Goal: Task Accomplishment & Management: Use online tool/utility

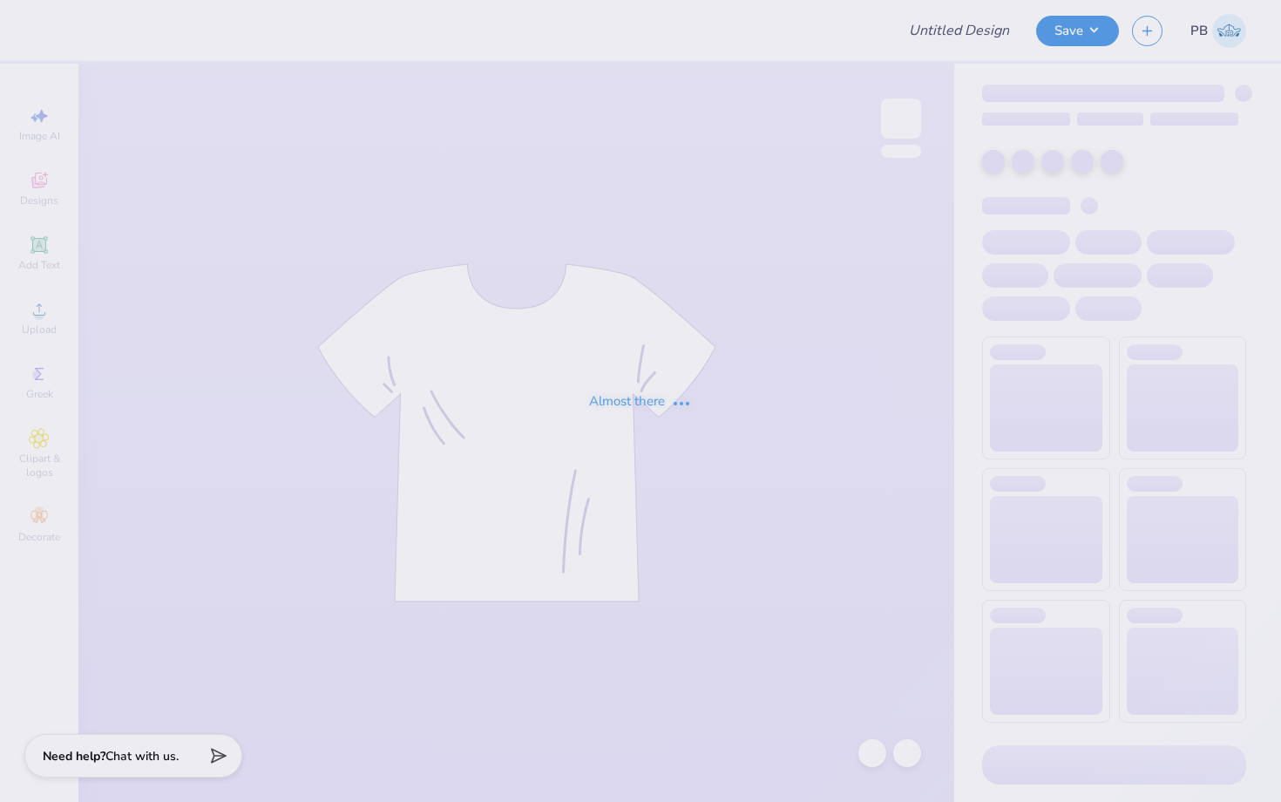
type input "MS.PHL BBY TEE"
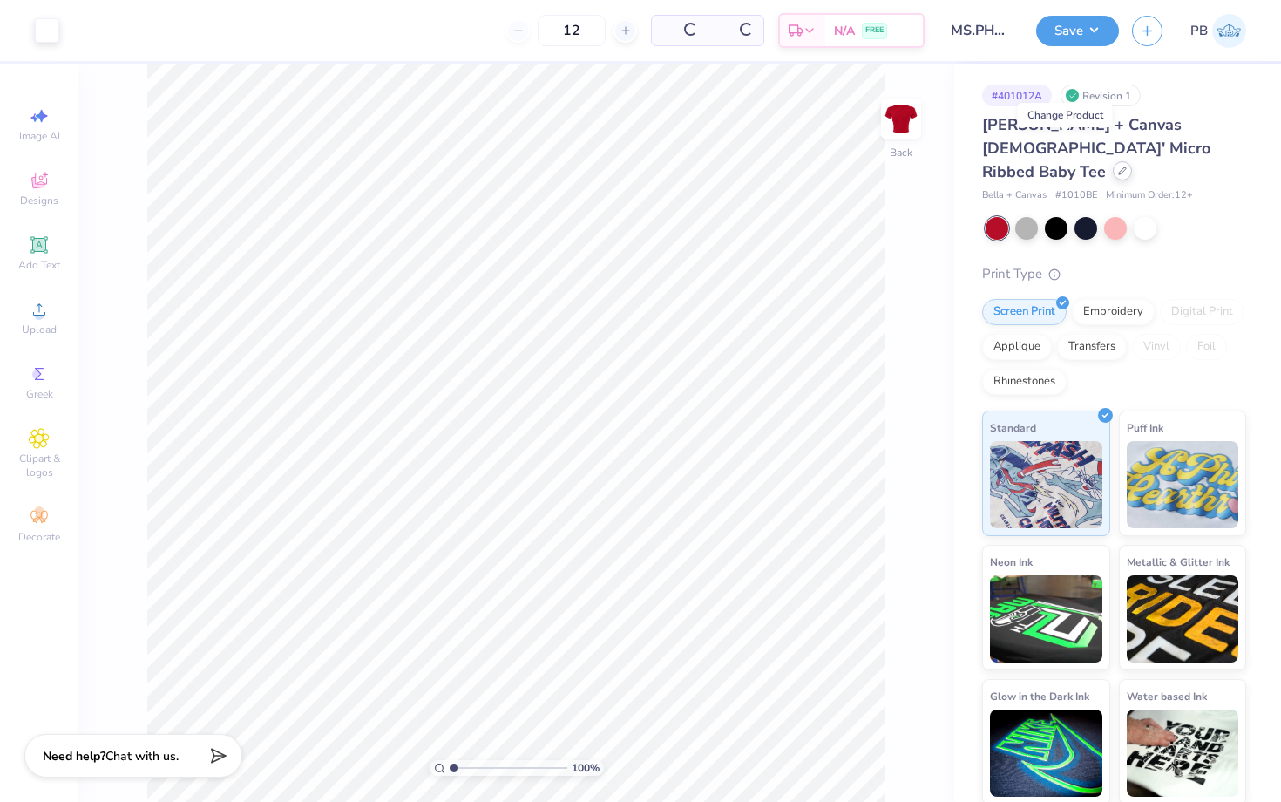
click at [1118, 166] on icon at bounding box center [1122, 170] width 9 height 9
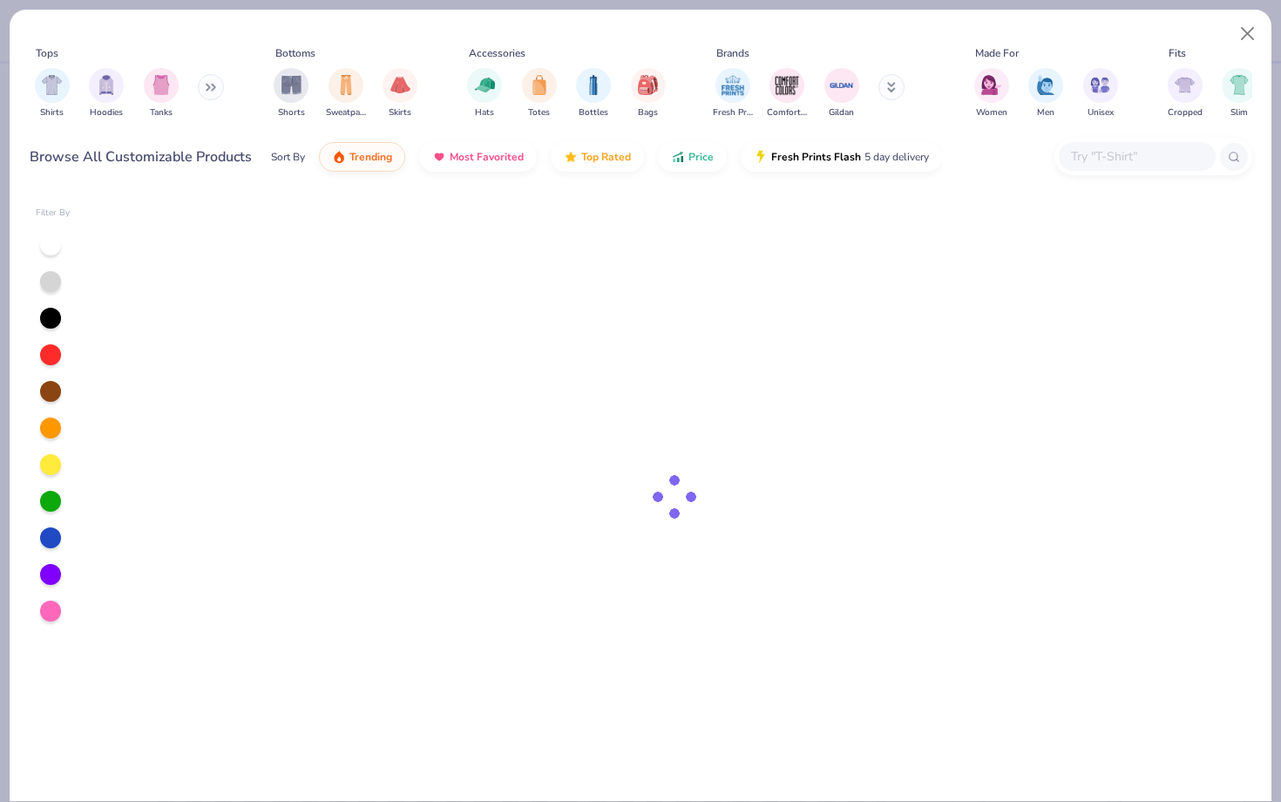
click at [1111, 154] on input "text" at bounding box center [1137, 156] width 134 height 20
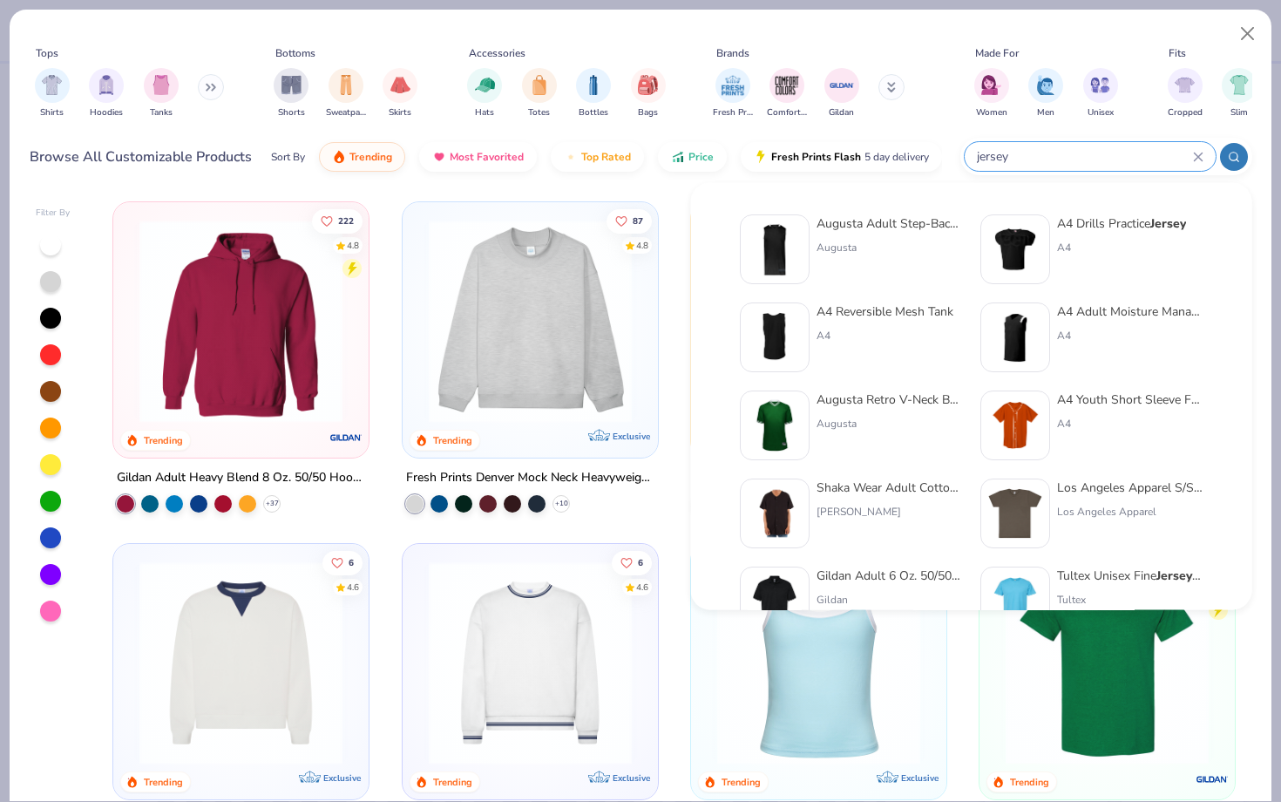
type input "jersey"
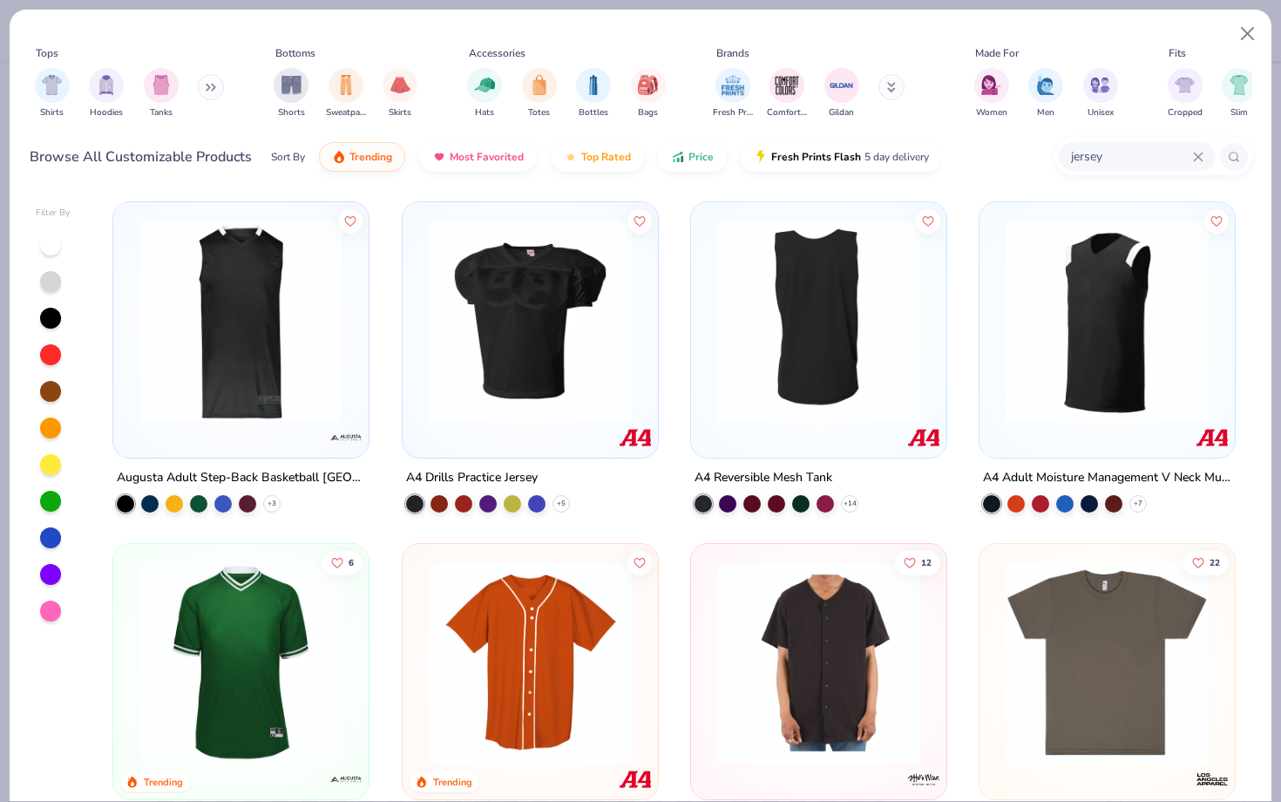
click at [802, 315] on img at bounding box center [819, 321] width 221 height 203
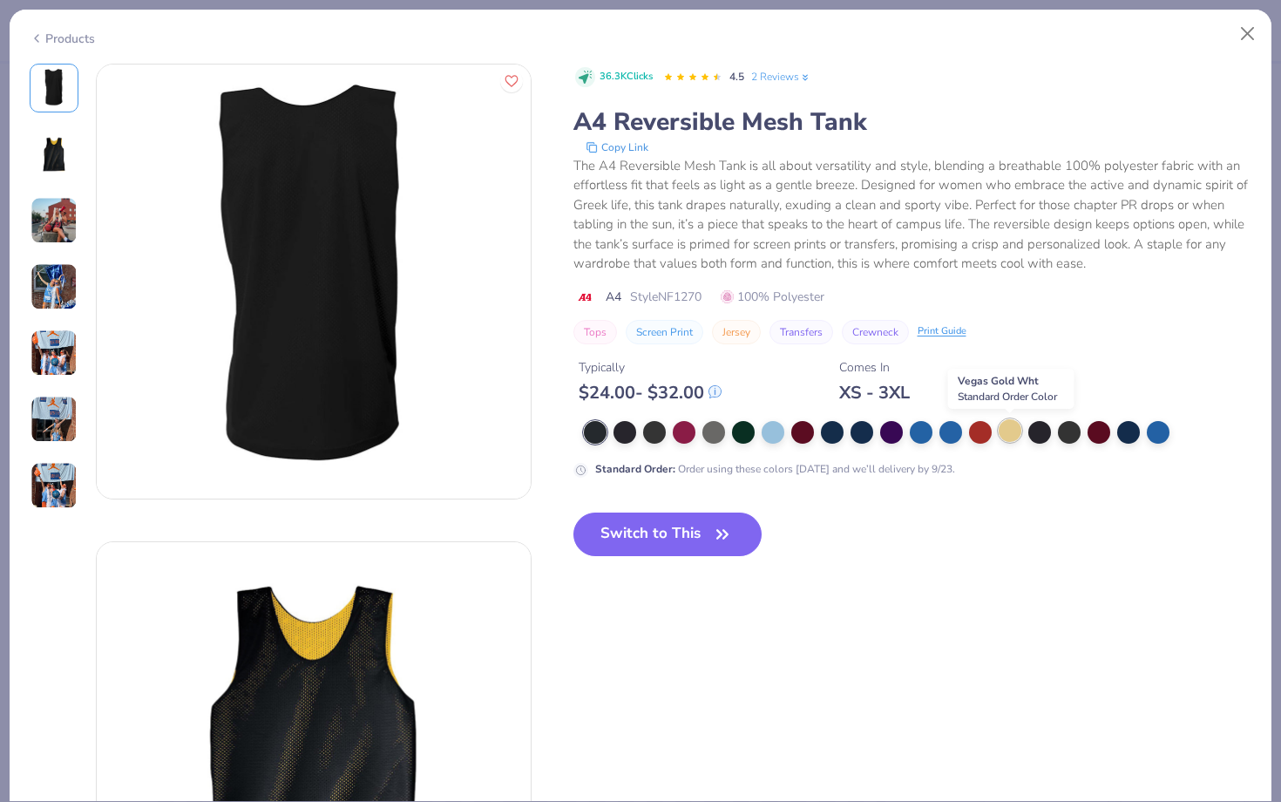
click at [1013, 436] on div at bounding box center [1010, 430] width 23 height 23
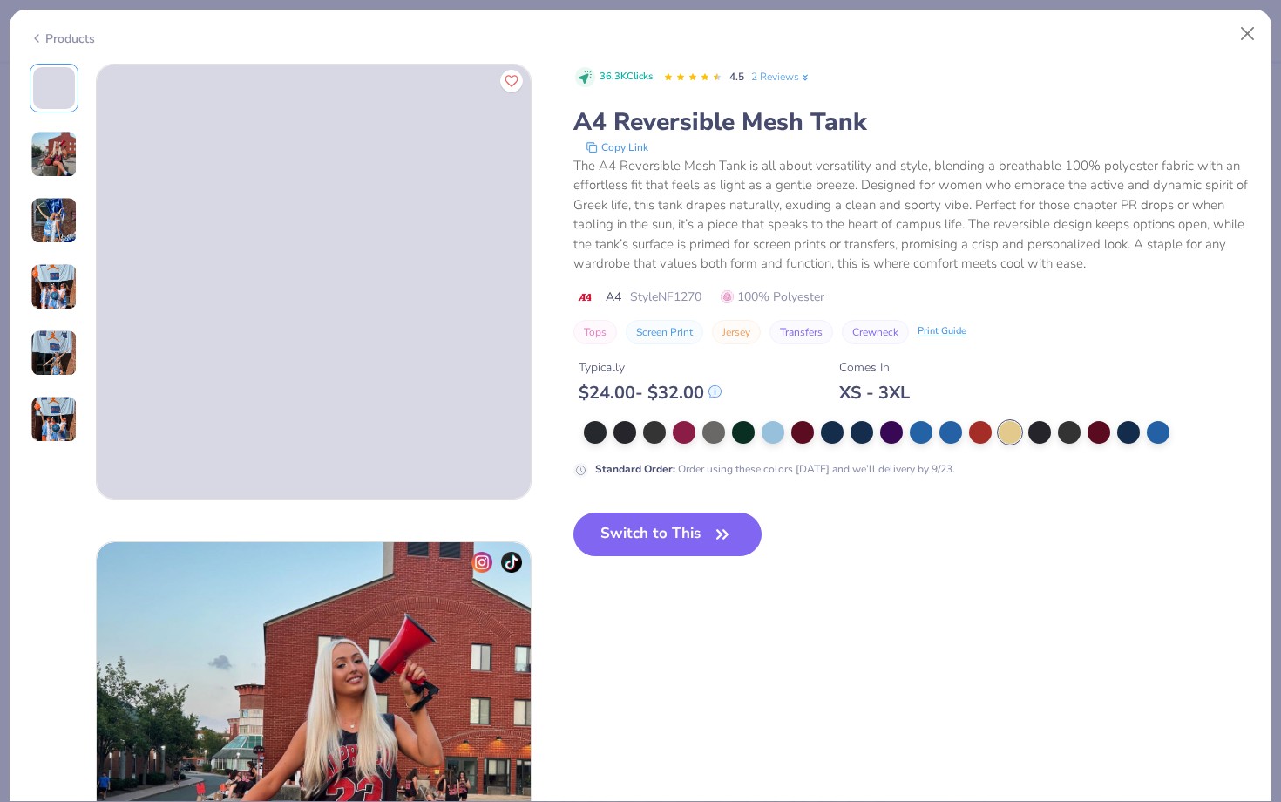
click at [964, 432] on div at bounding box center [918, 432] width 669 height 23
click at [975, 432] on div at bounding box center [980, 430] width 23 height 23
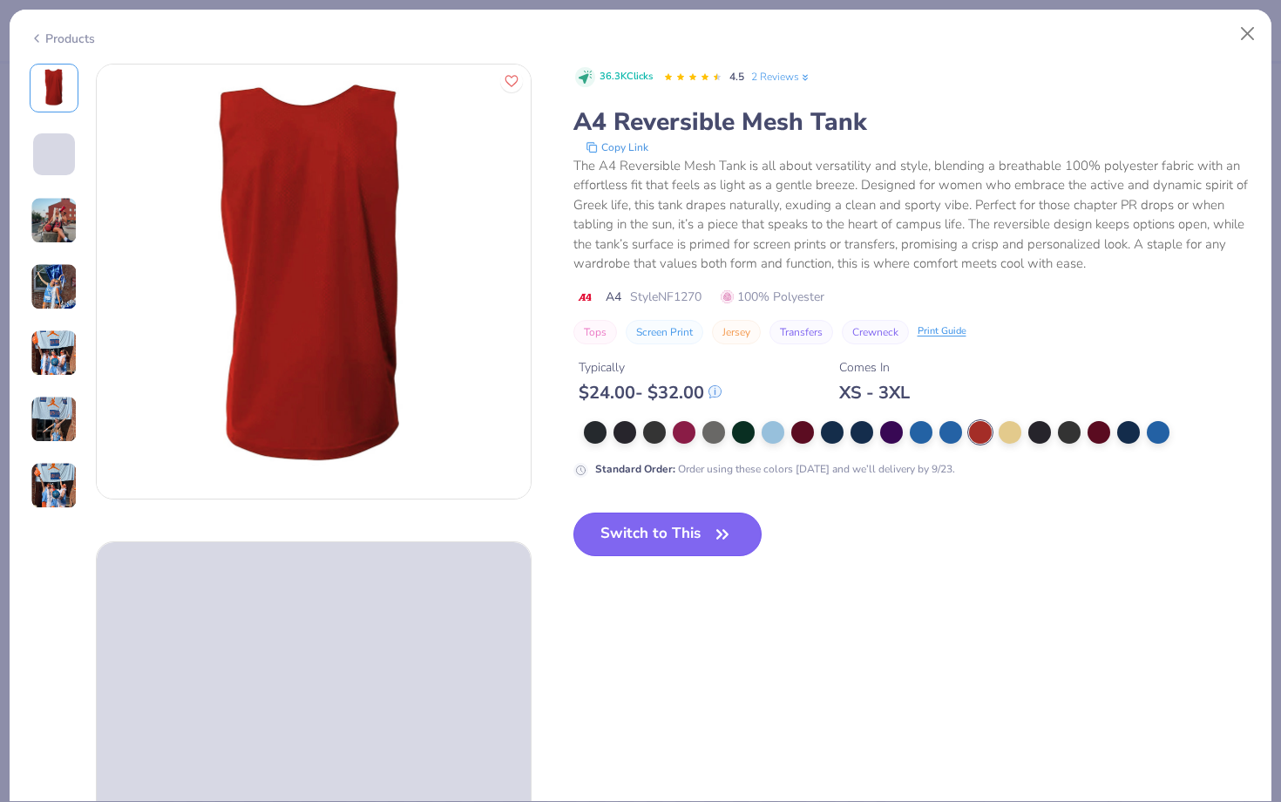
click at [662, 545] on button "Switch to This" at bounding box center [668, 535] width 189 height 44
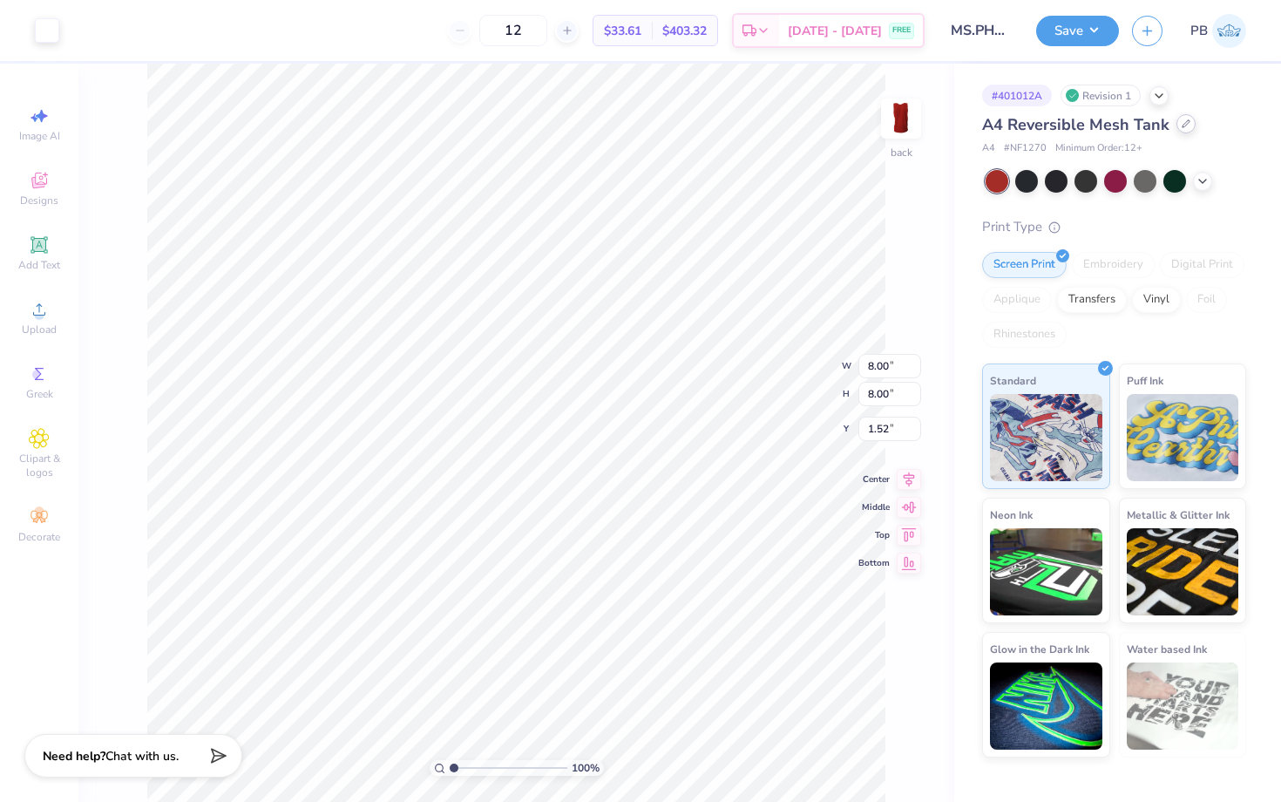
click at [1190, 125] on div at bounding box center [1186, 123] width 19 height 19
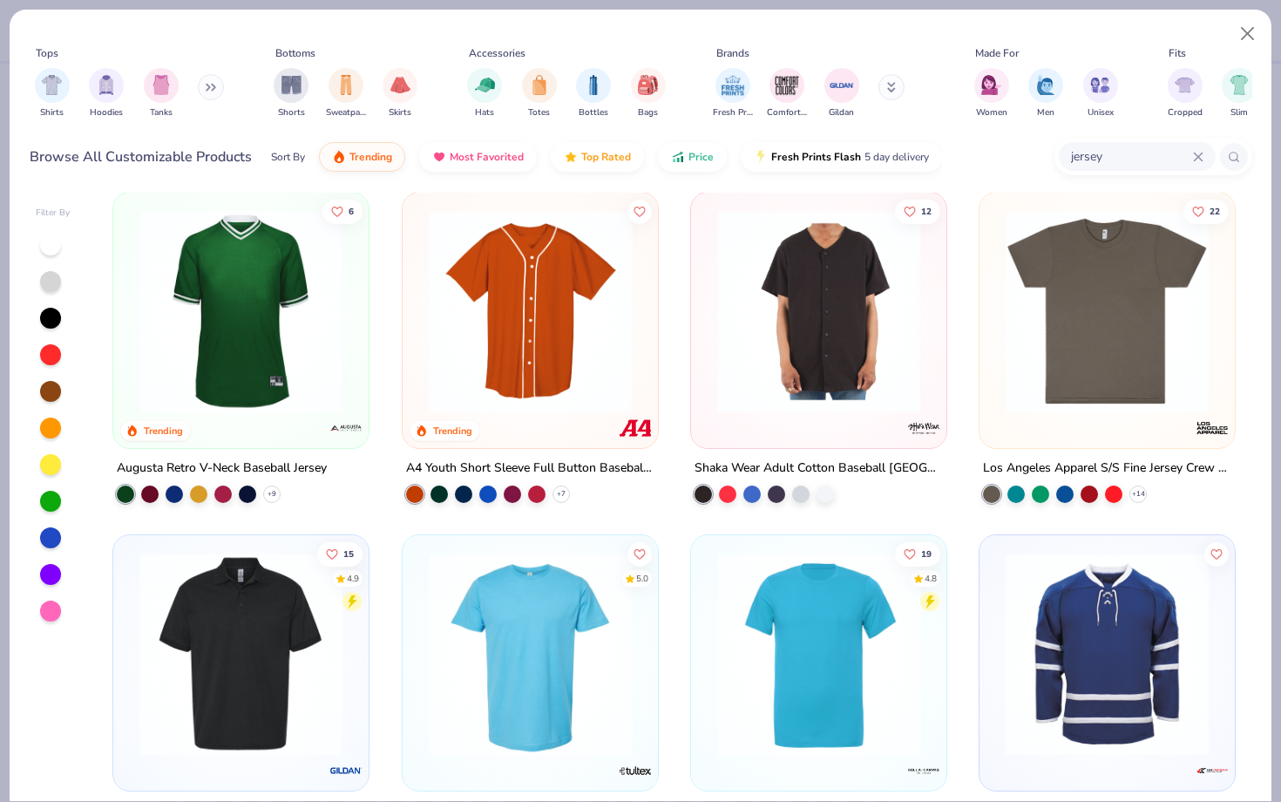
scroll to position [385, 0]
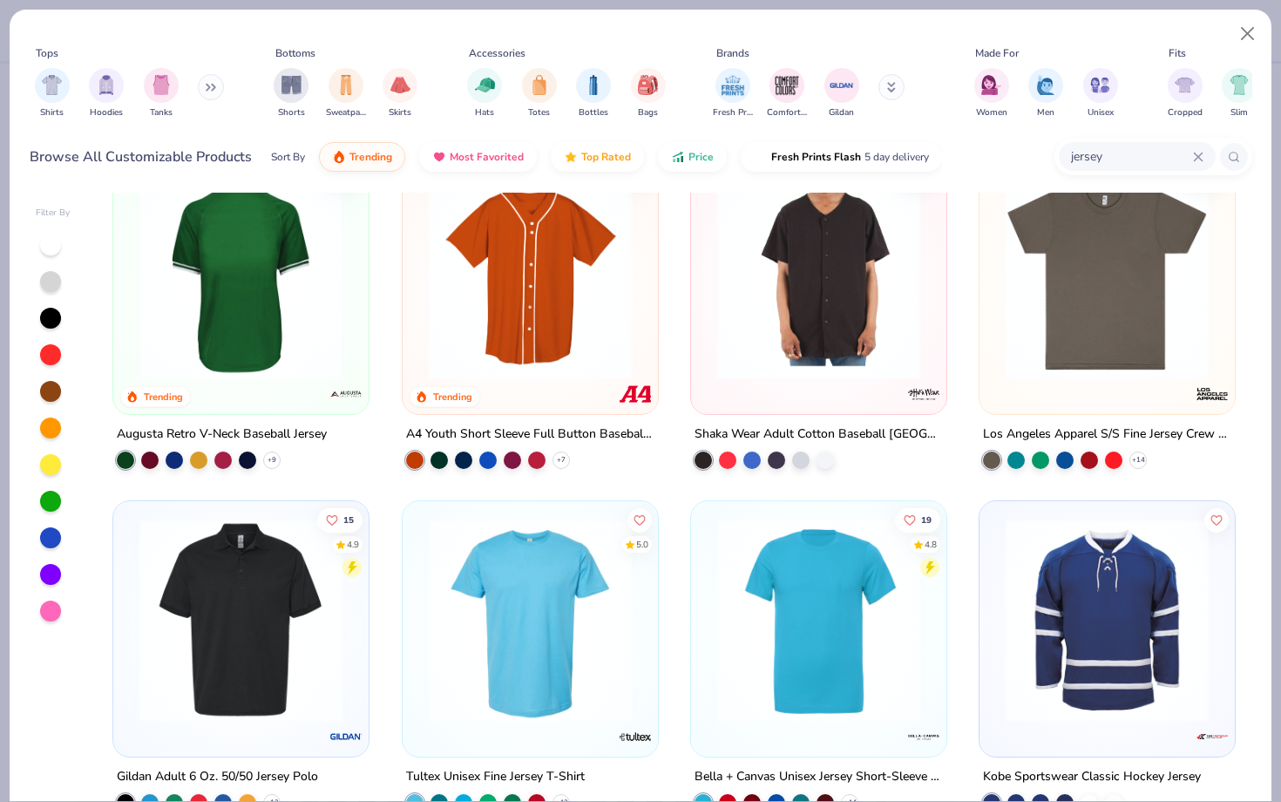
click at [259, 296] on img at bounding box center [241, 277] width 221 height 203
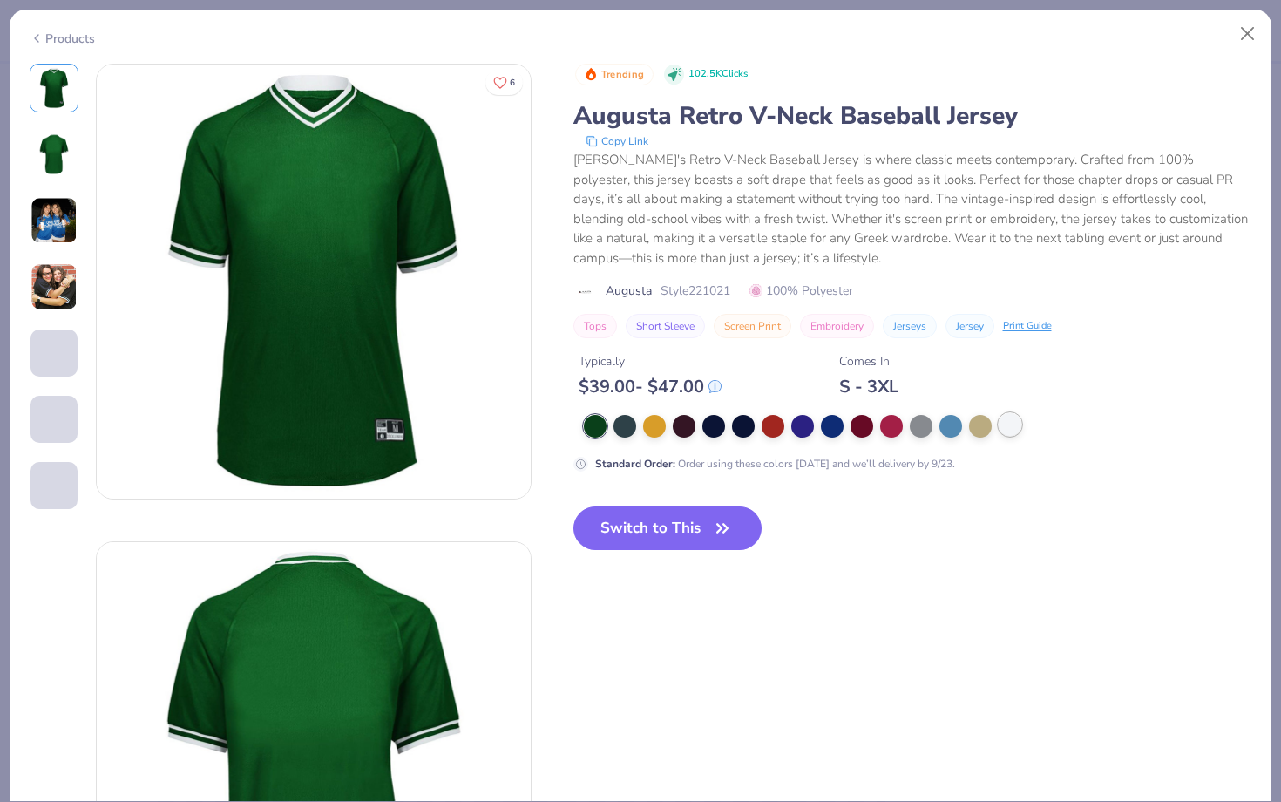
click at [1014, 425] on div at bounding box center [1010, 424] width 23 height 23
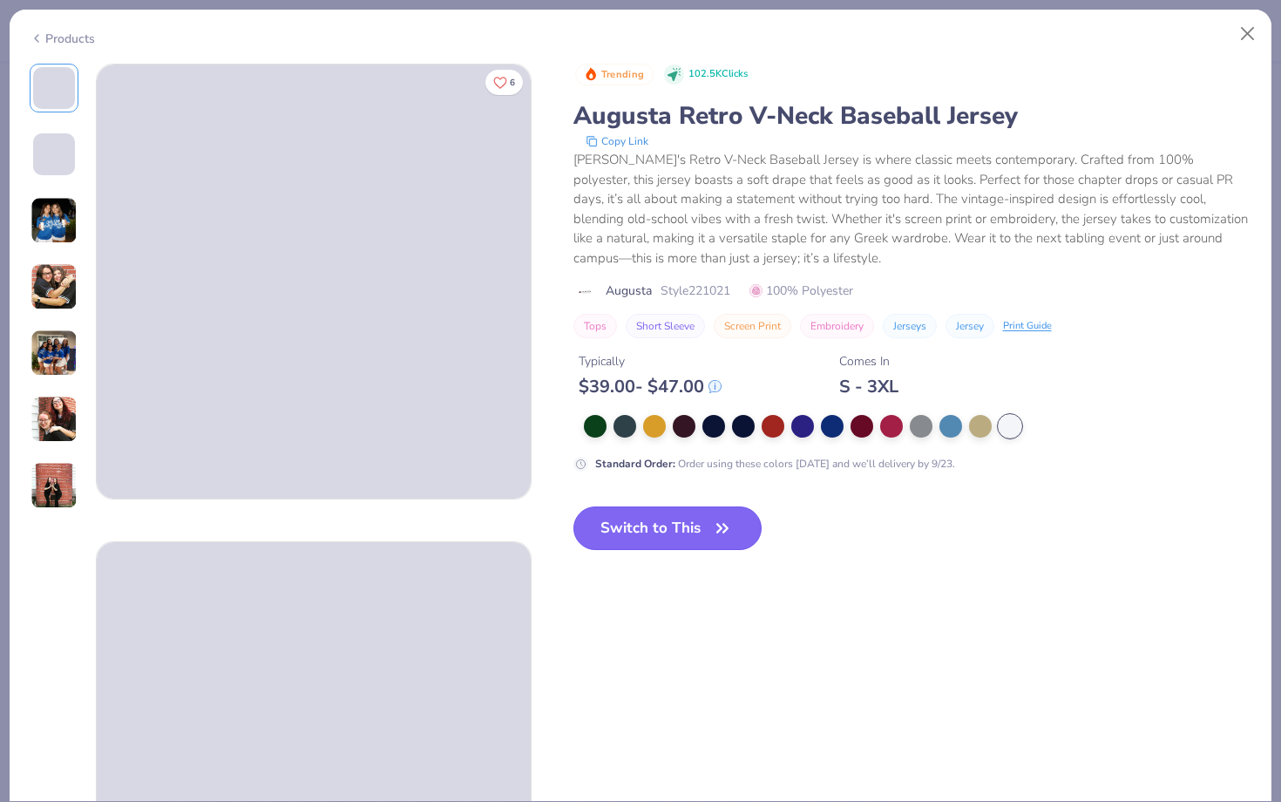
click at [652, 535] on button "Switch to This" at bounding box center [668, 528] width 189 height 44
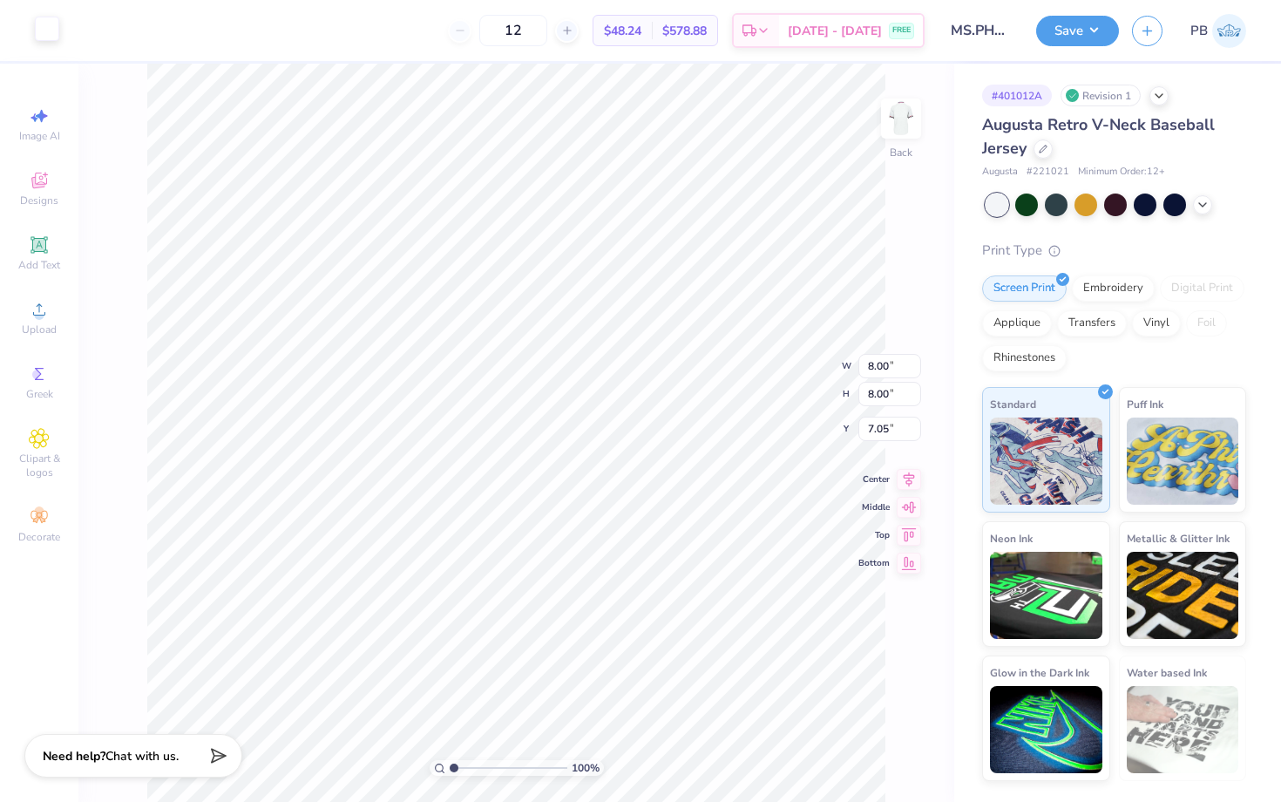
click at [48, 20] on div at bounding box center [47, 29] width 24 height 24
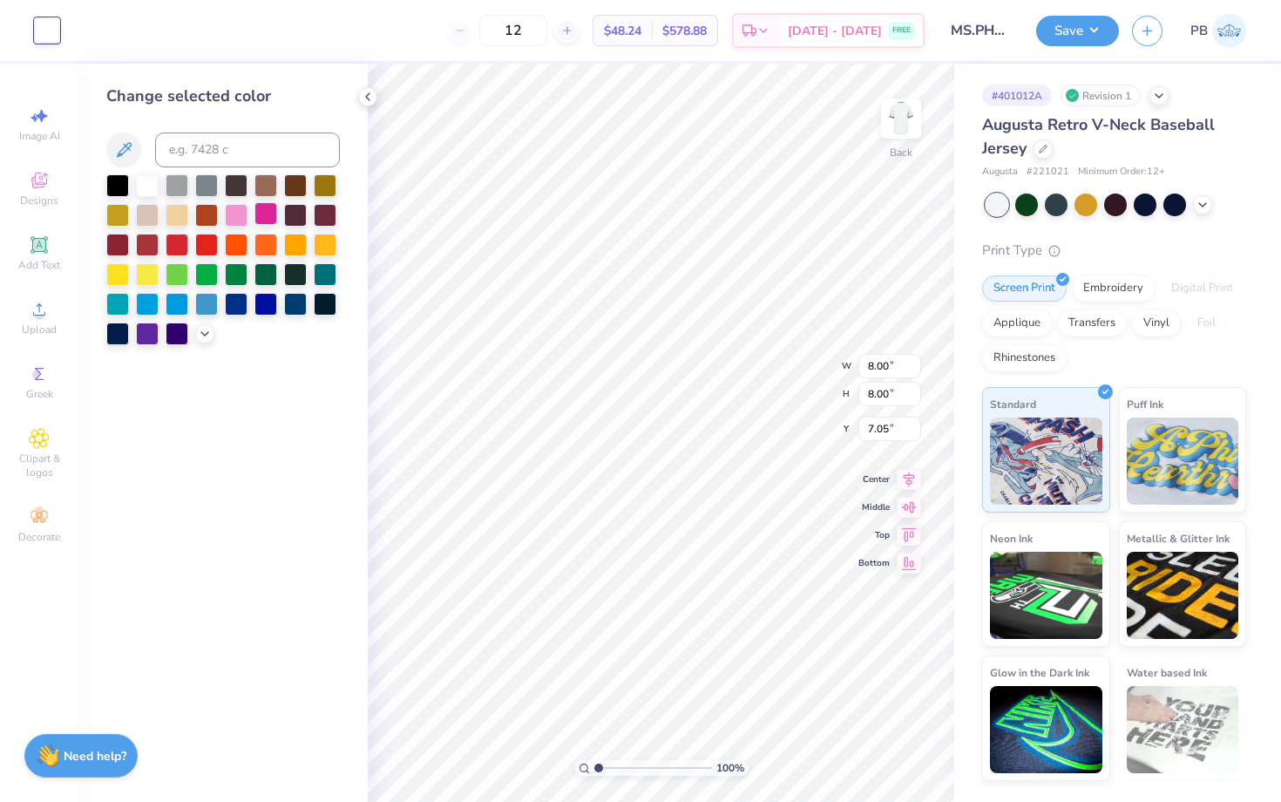
click at [263, 213] on div at bounding box center [266, 213] width 23 height 23
click at [122, 130] on div "Change selected color" at bounding box center [223, 215] width 234 height 261
click at [122, 138] on button at bounding box center [123, 149] width 35 height 35
click at [193, 334] on div at bounding box center [223, 259] width 234 height 171
click at [199, 334] on icon at bounding box center [205, 332] width 14 height 14
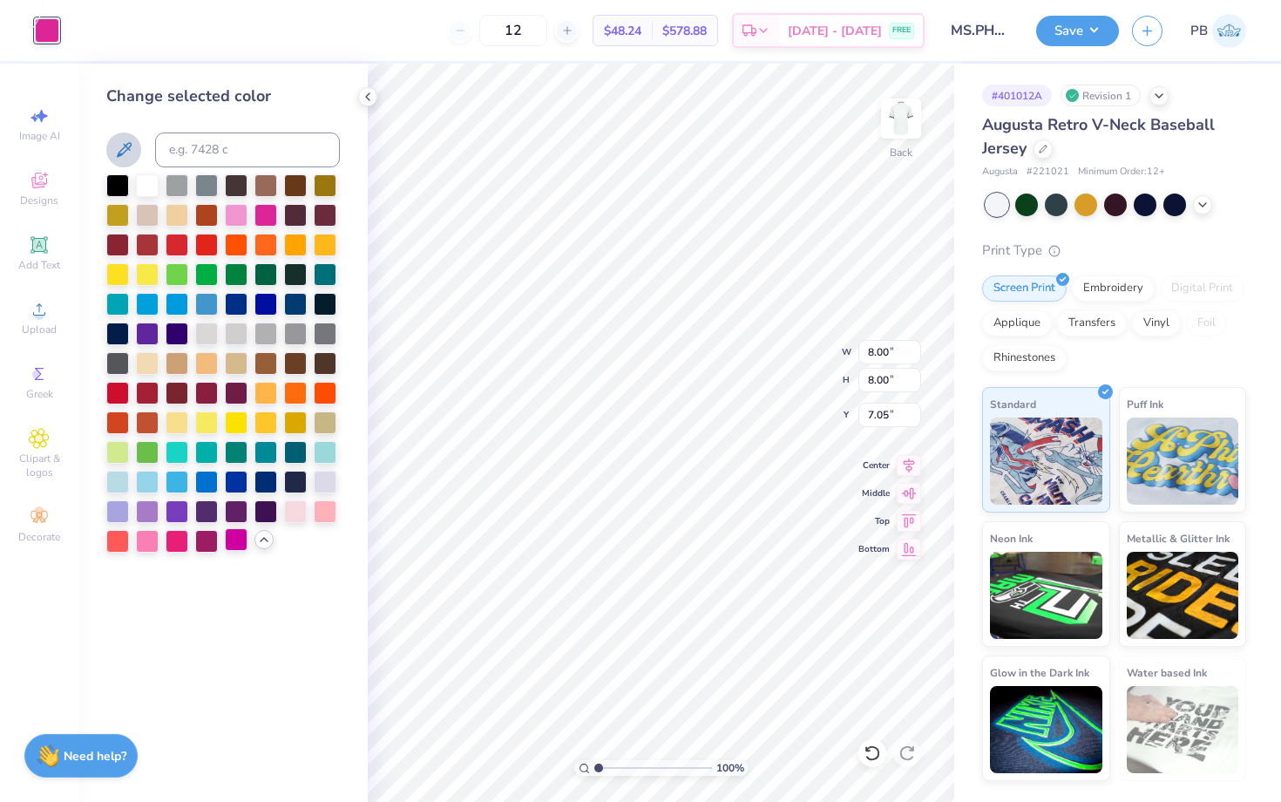
click at [240, 541] on div at bounding box center [236, 539] width 23 height 23
click at [171, 540] on div at bounding box center [177, 539] width 23 height 23
click at [112, 174] on div at bounding box center [117, 184] width 23 height 23
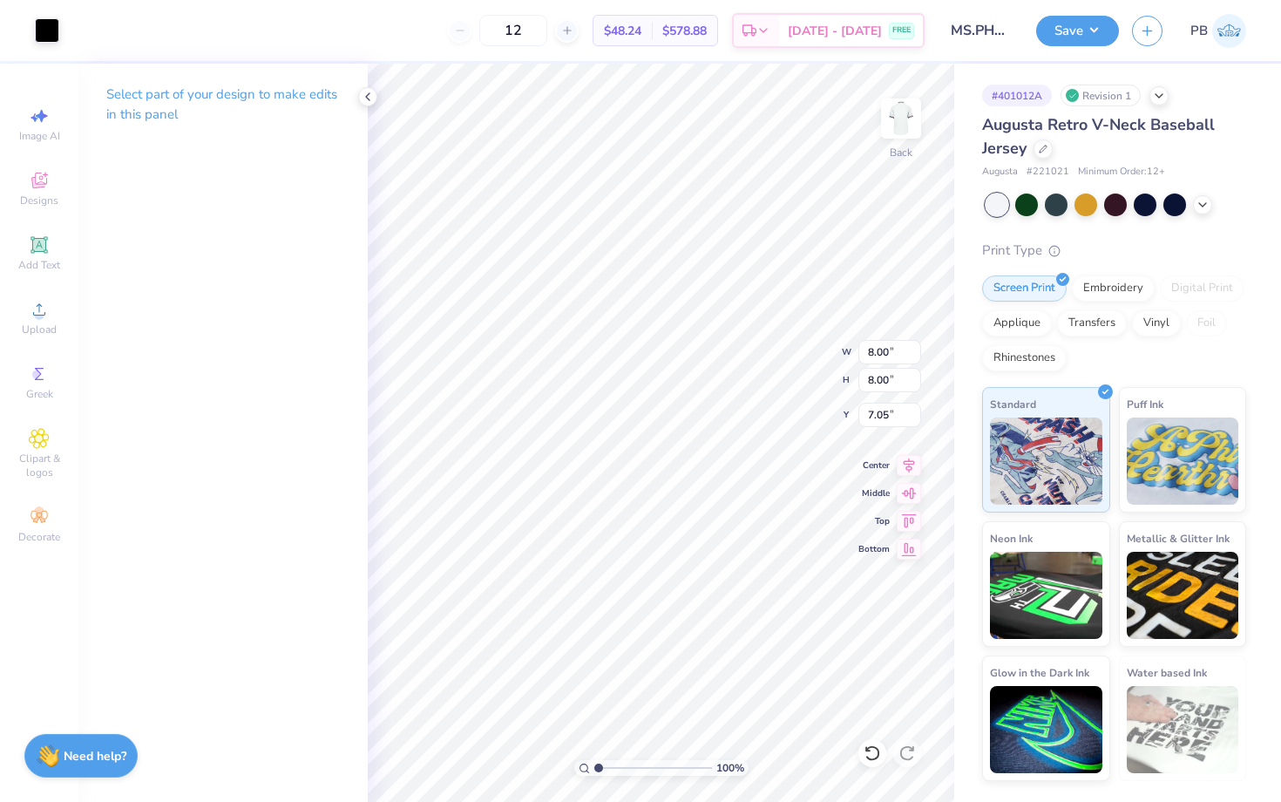
type input "3.00"
click at [1050, 35] on button "Save" at bounding box center [1077, 28] width 83 height 31
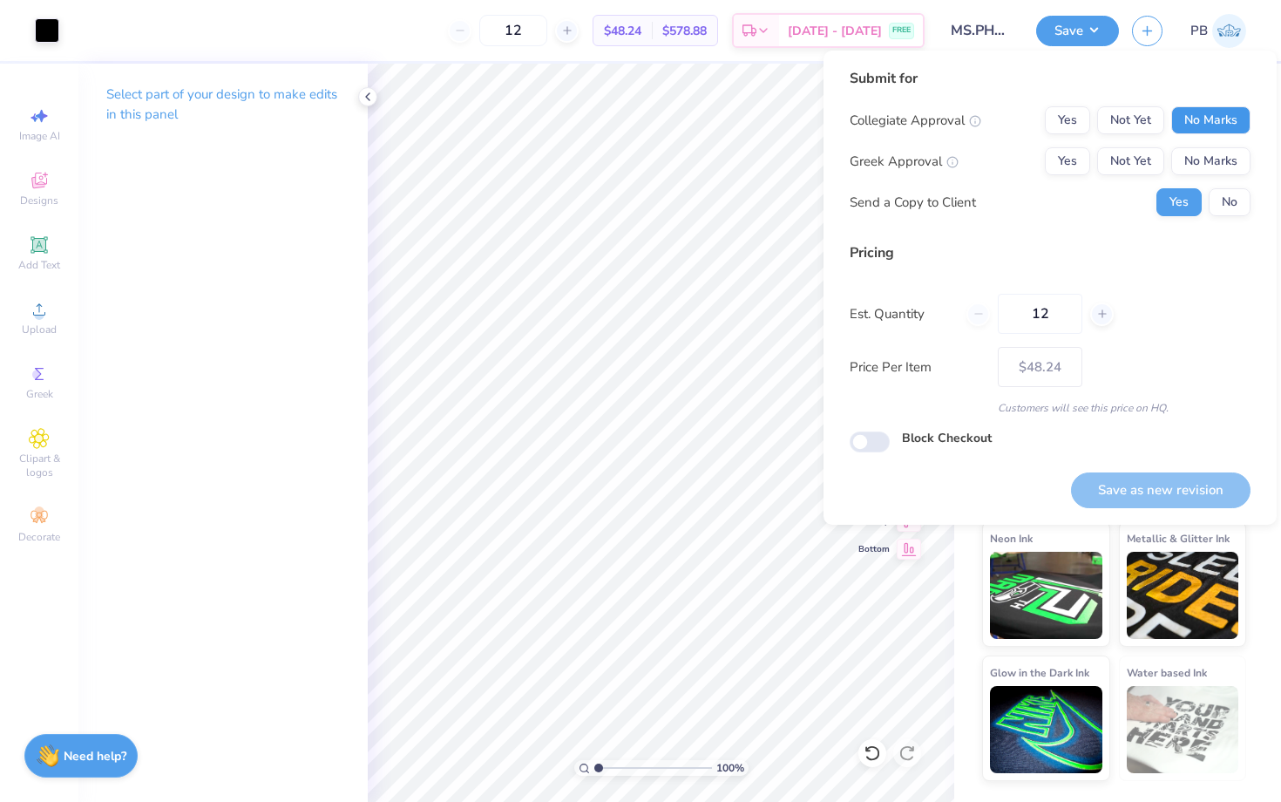
click at [1248, 116] on button "No Marks" at bounding box center [1211, 120] width 79 height 28
click at [1216, 166] on button "No Marks" at bounding box center [1211, 161] width 79 height 28
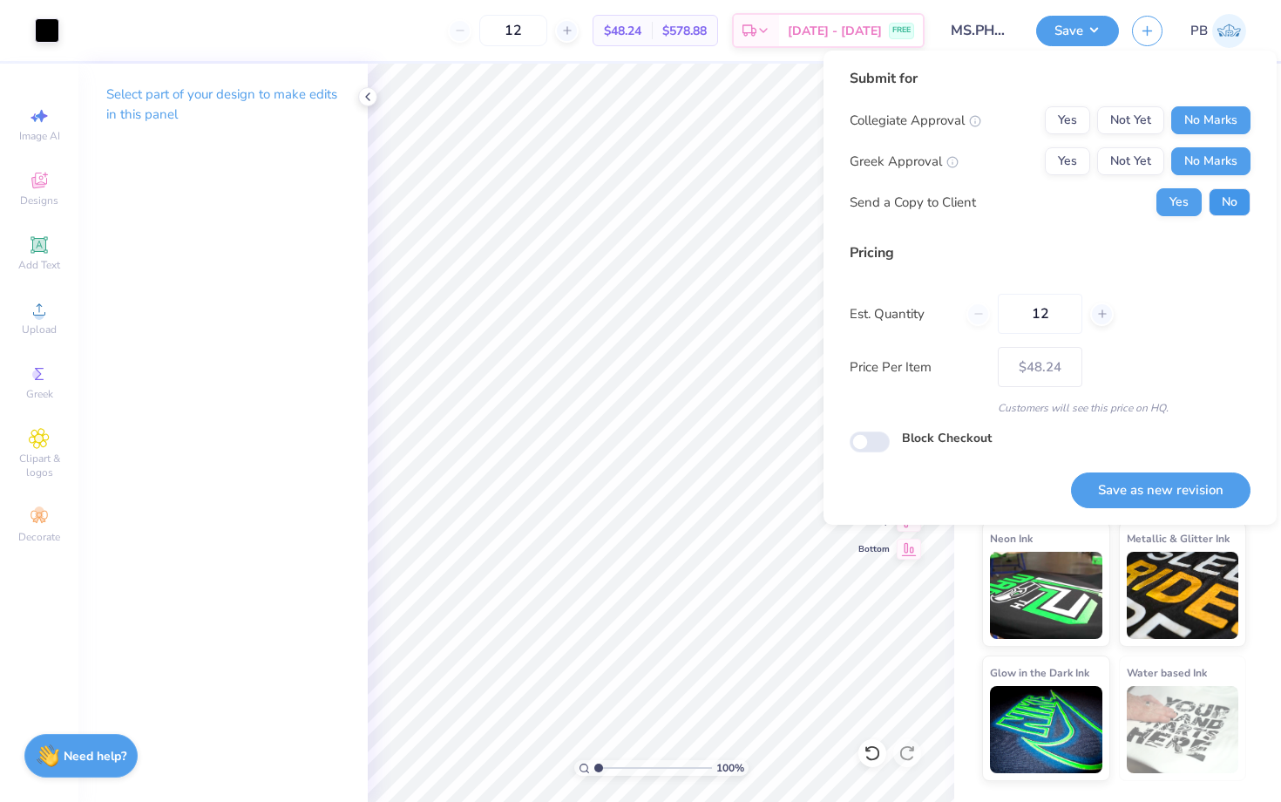
click at [1225, 200] on button "No" at bounding box center [1230, 202] width 42 height 28
click at [1139, 469] on div "Save as new revision" at bounding box center [1161, 479] width 180 height 55
click at [1131, 483] on button "Save as new revision" at bounding box center [1161, 490] width 180 height 36
type input "$48.24"
checkbox input "true"
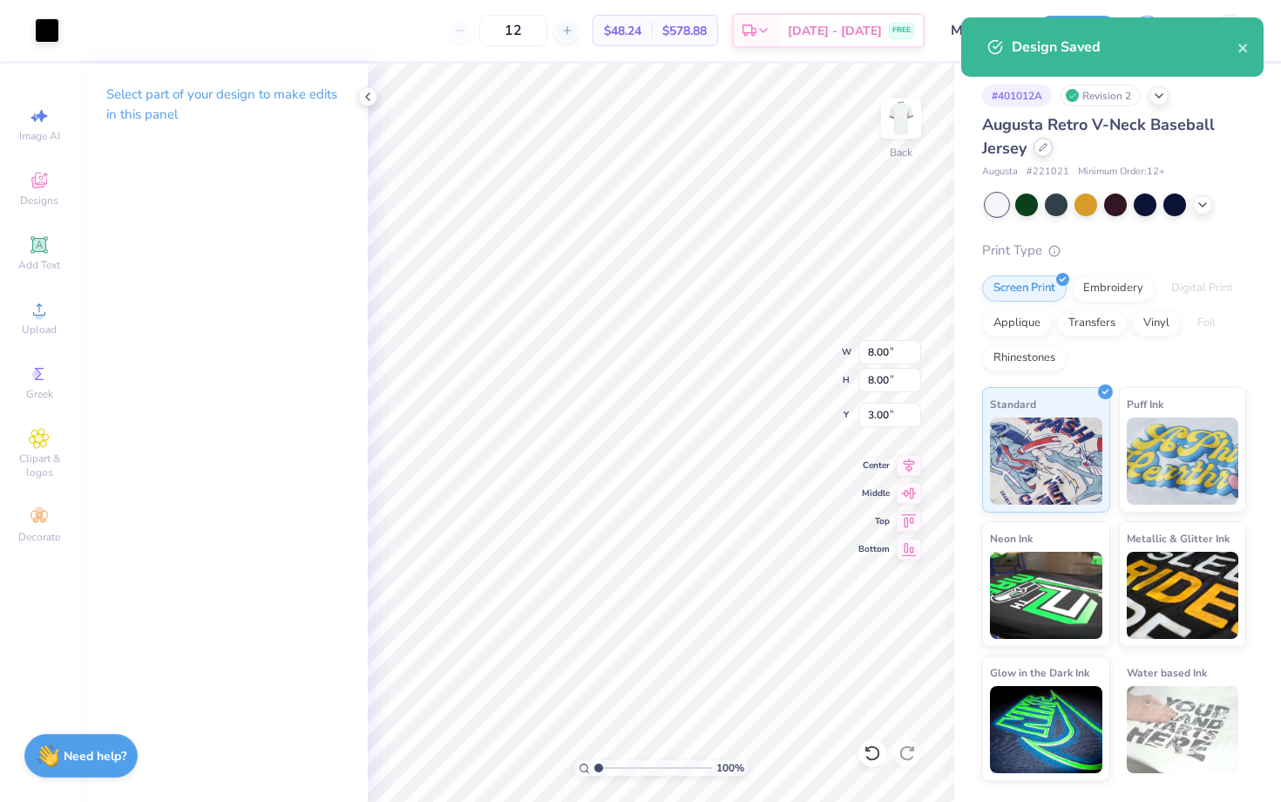
click at [1039, 146] on icon at bounding box center [1043, 147] width 9 height 9
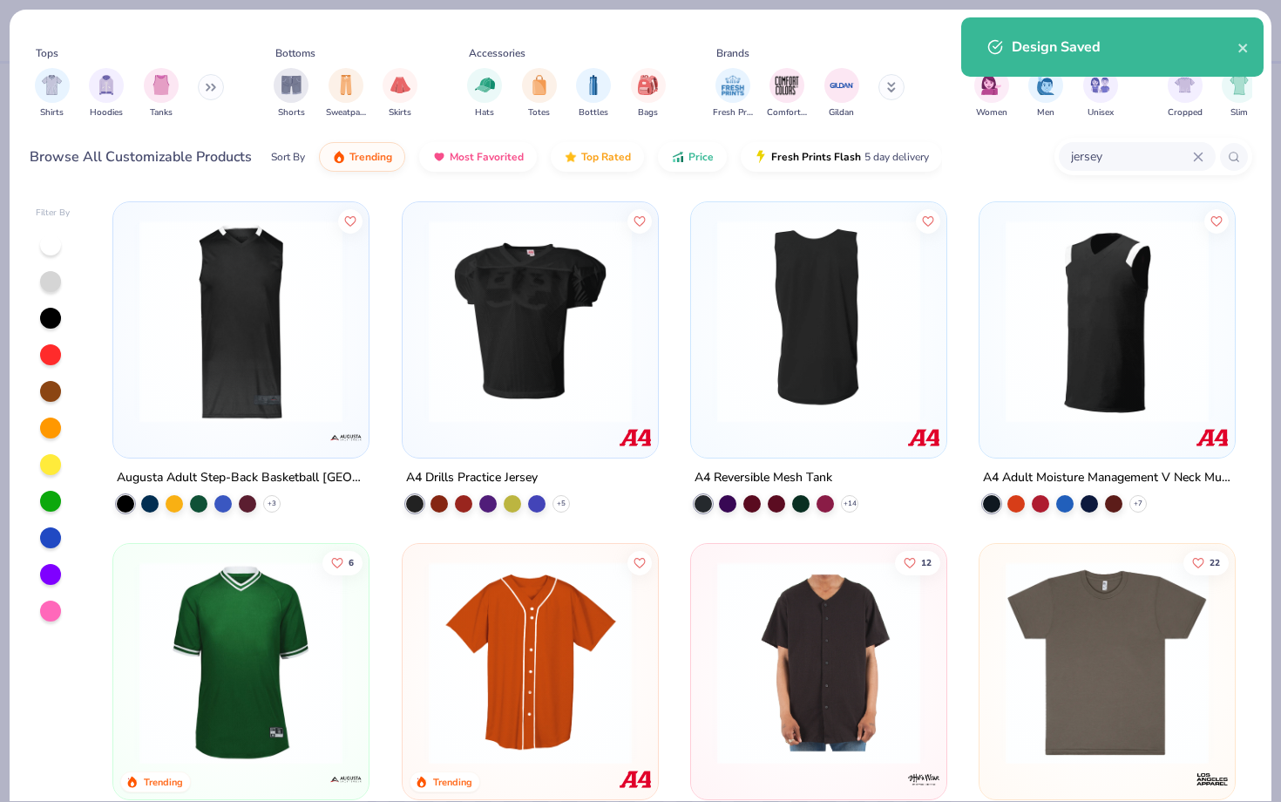
click at [1193, 159] on icon at bounding box center [1198, 157] width 10 height 10
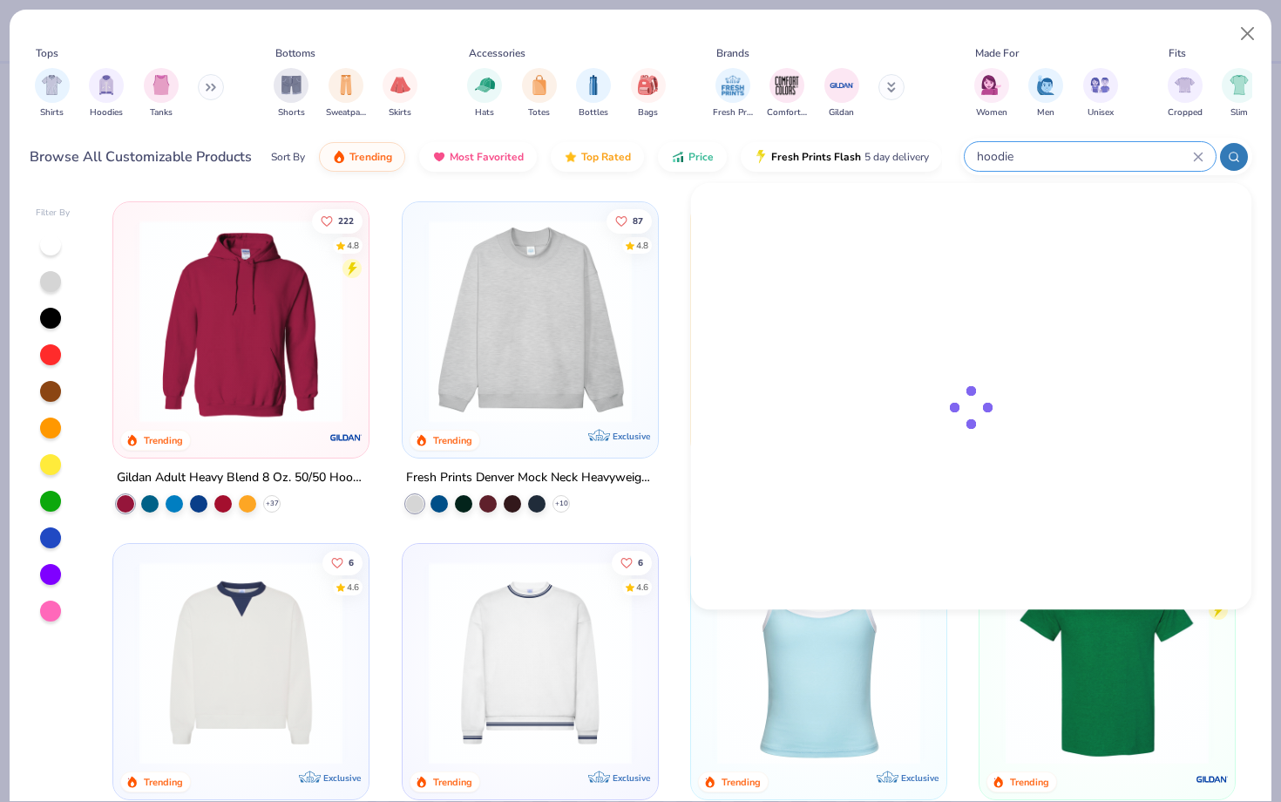
type input "hoodie"
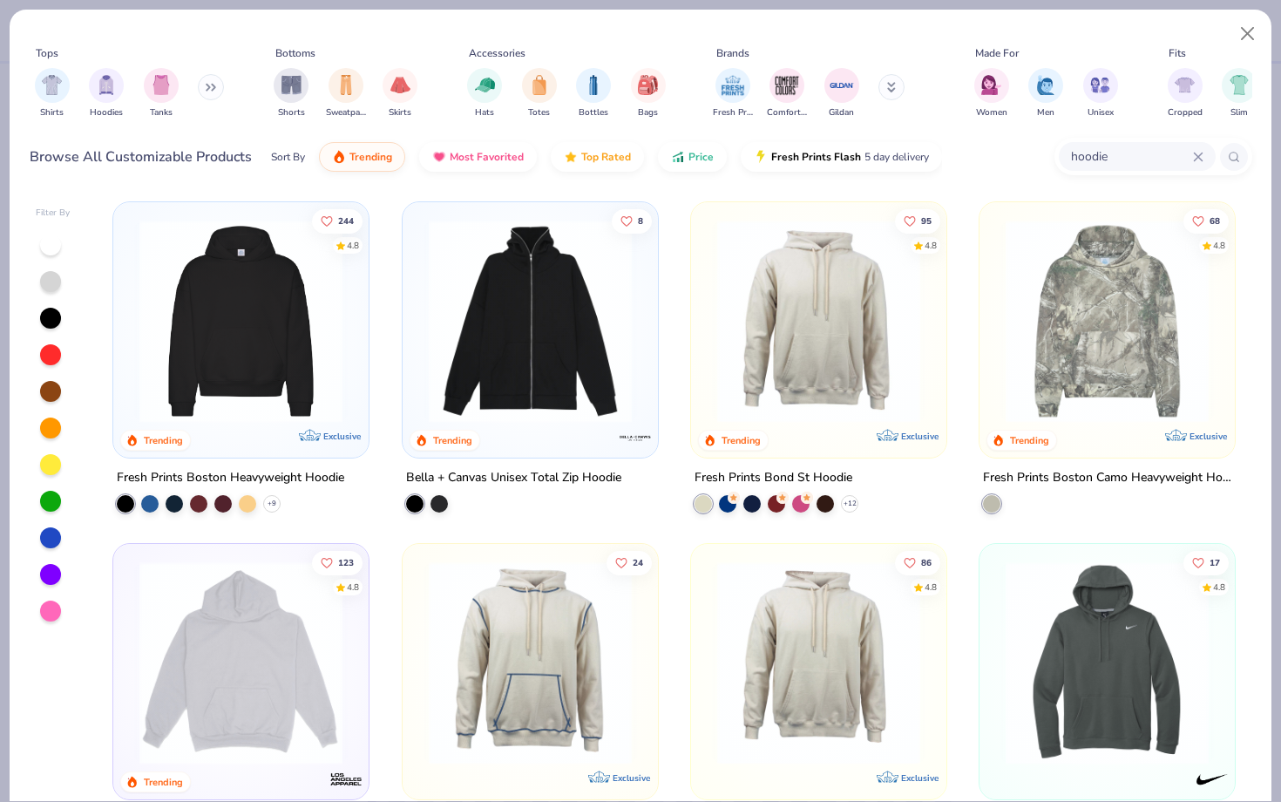
click at [290, 357] on img at bounding box center [241, 321] width 221 height 203
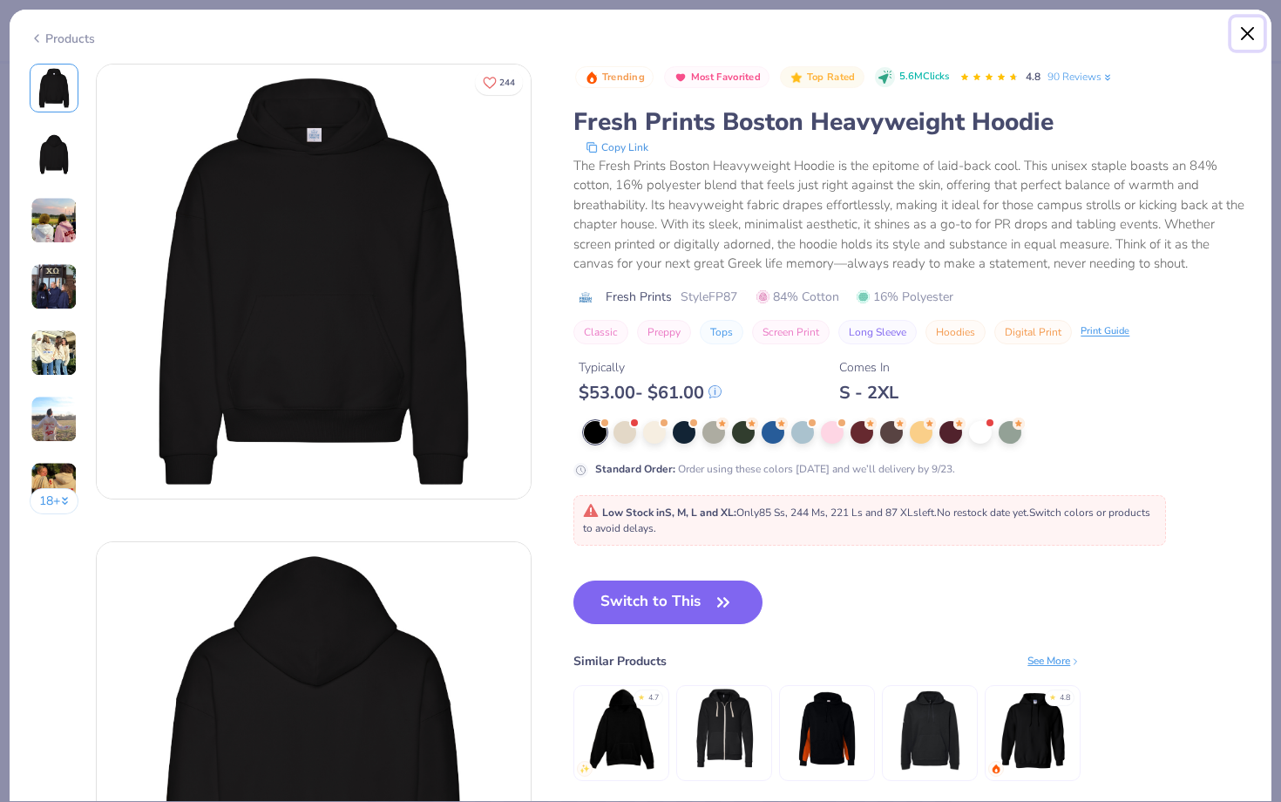
click at [1240, 32] on button "Close" at bounding box center [1248, 33] width 33 height 33
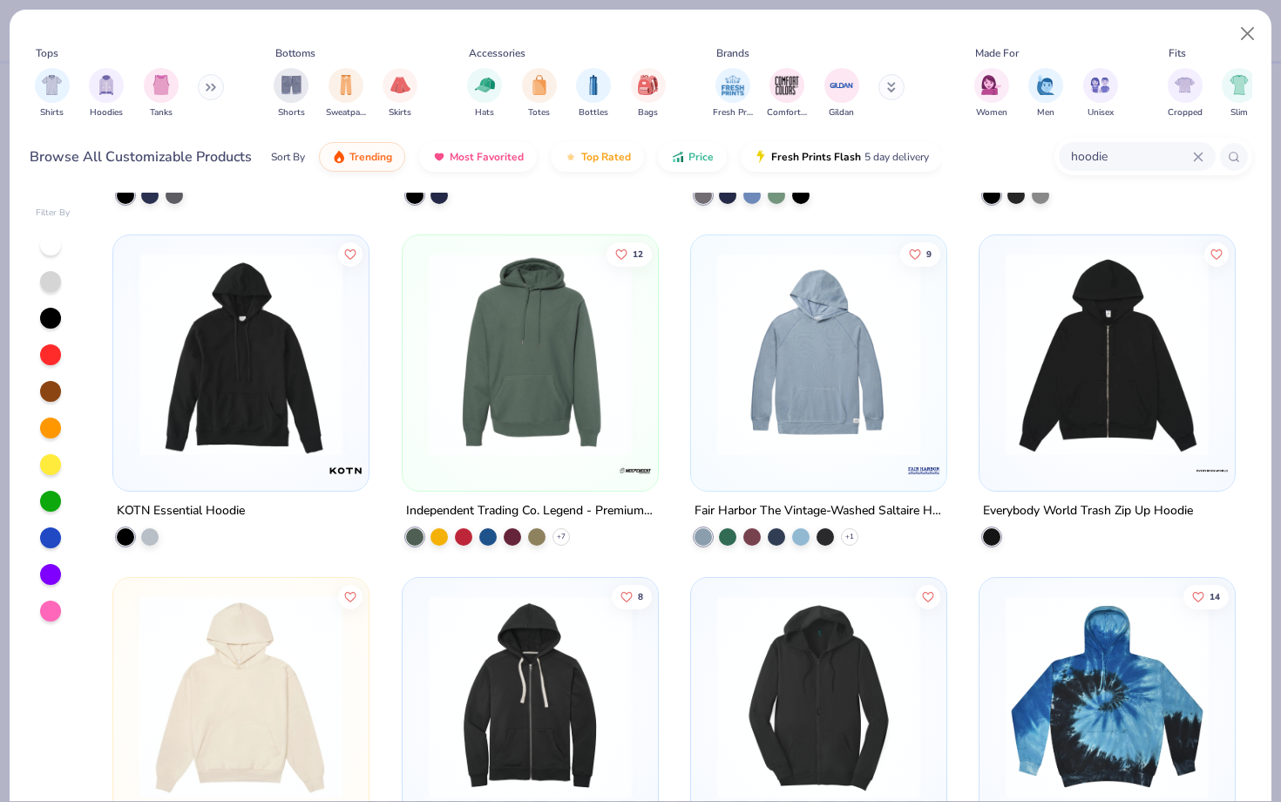
scroll to position [3026, 0]
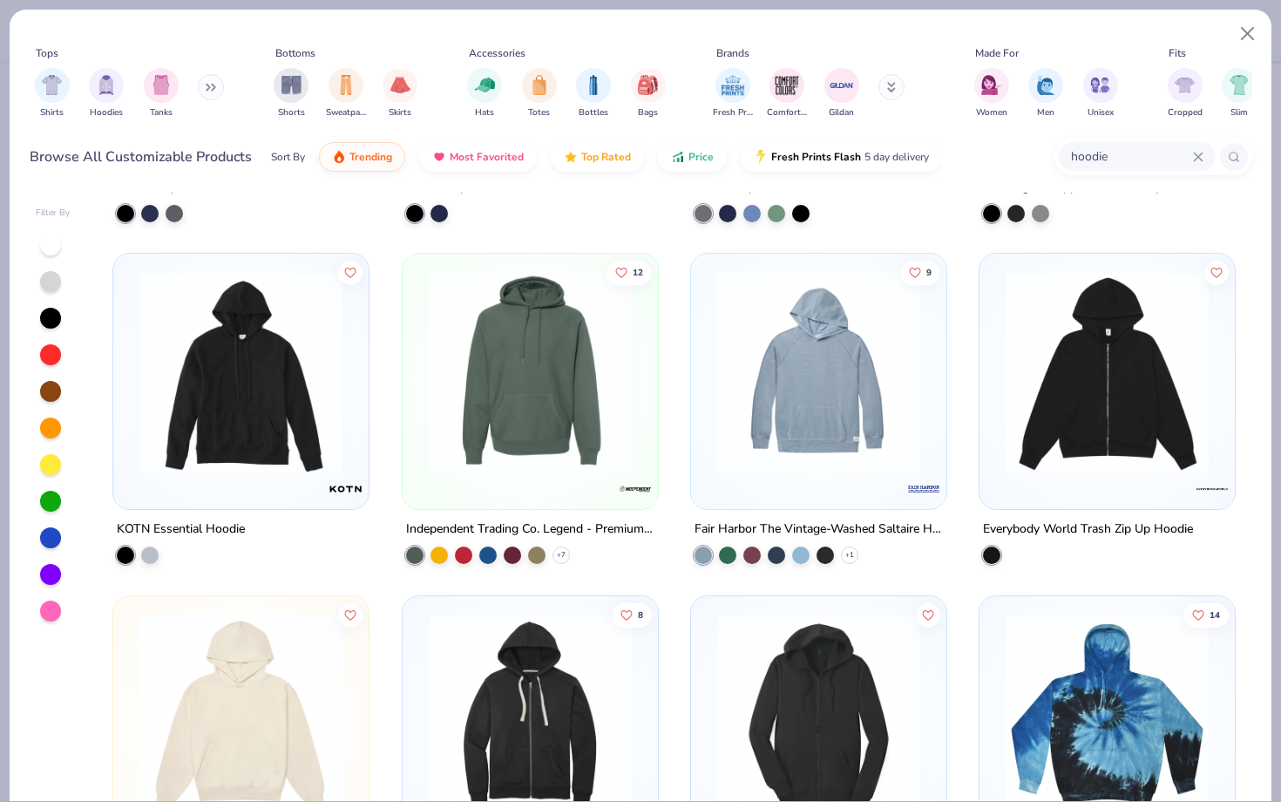
click at [492, 399] on img at bounding box center [530, 372] width 221 height 203
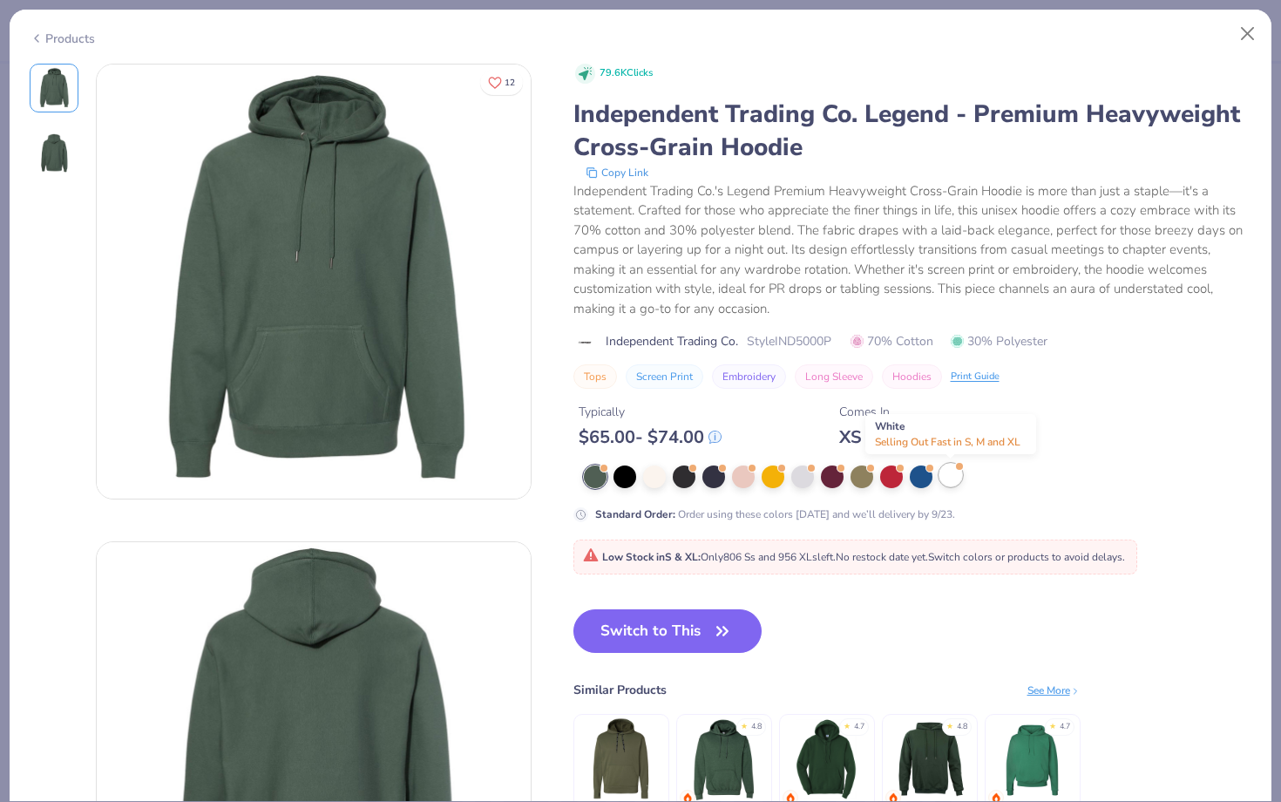
click at [949, 472] on div at bounding box center [951, 475] width 23 height 23
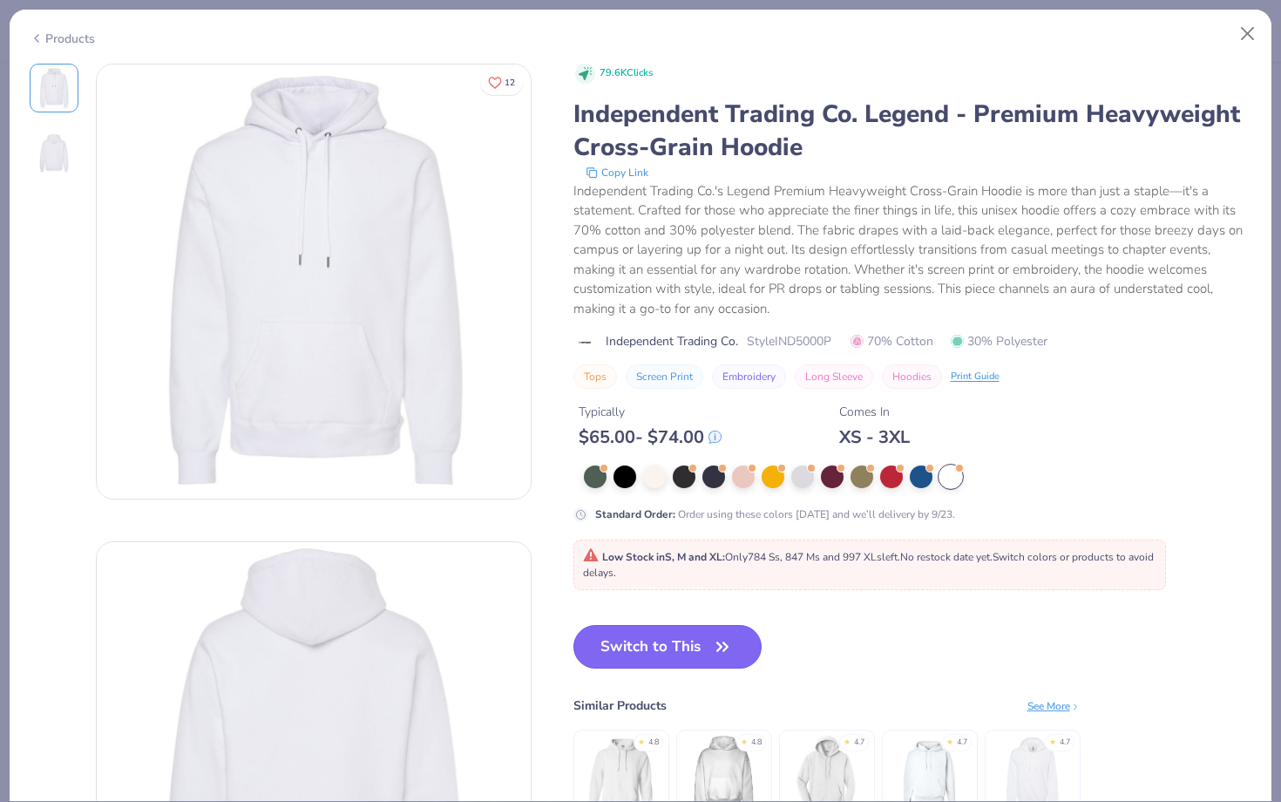
click at [664, 642] on button "Switch to This" at bounding box center [668, 647] width 189 height 44
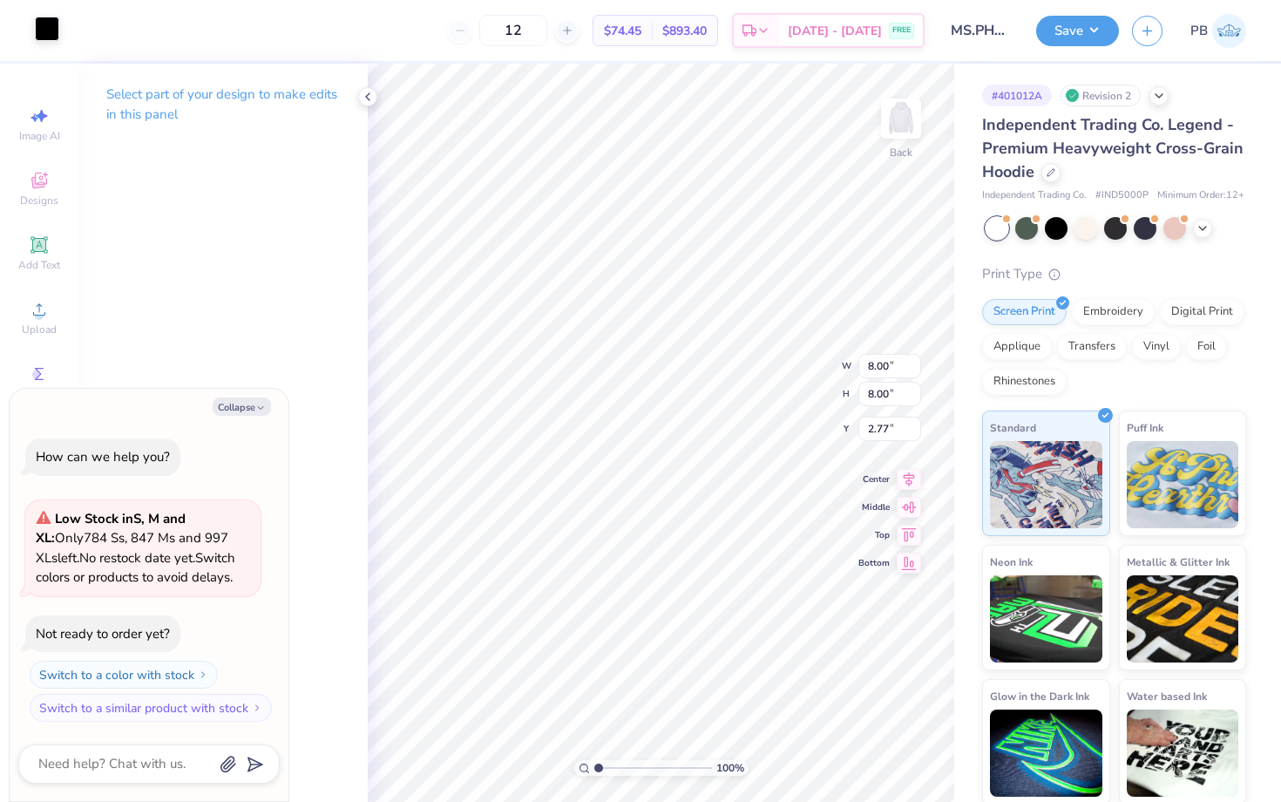
click at [54, 32] on div at bounding box center [47, 29] width 24 height 24
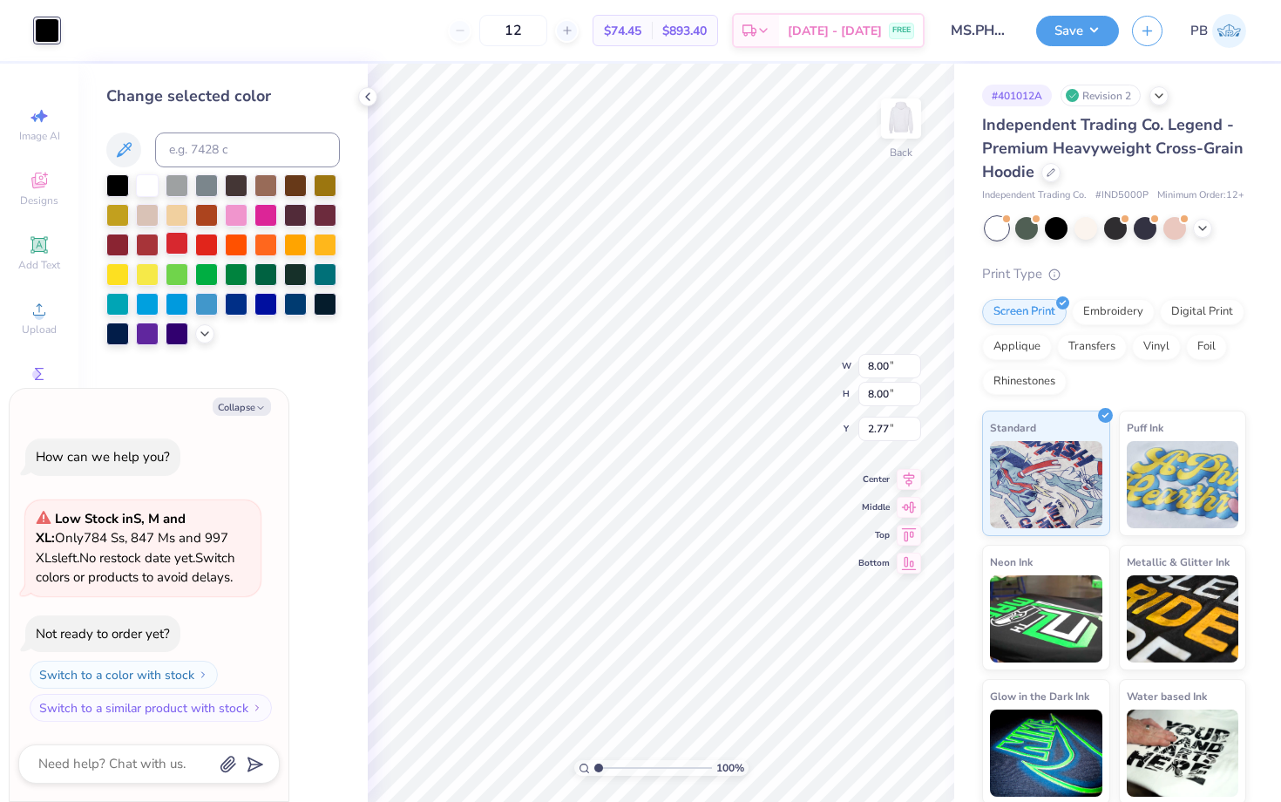
click at [169, 246] on div at bounding box center [177, 243] width 23 height 23
type textarea "x"
type input "3.00"
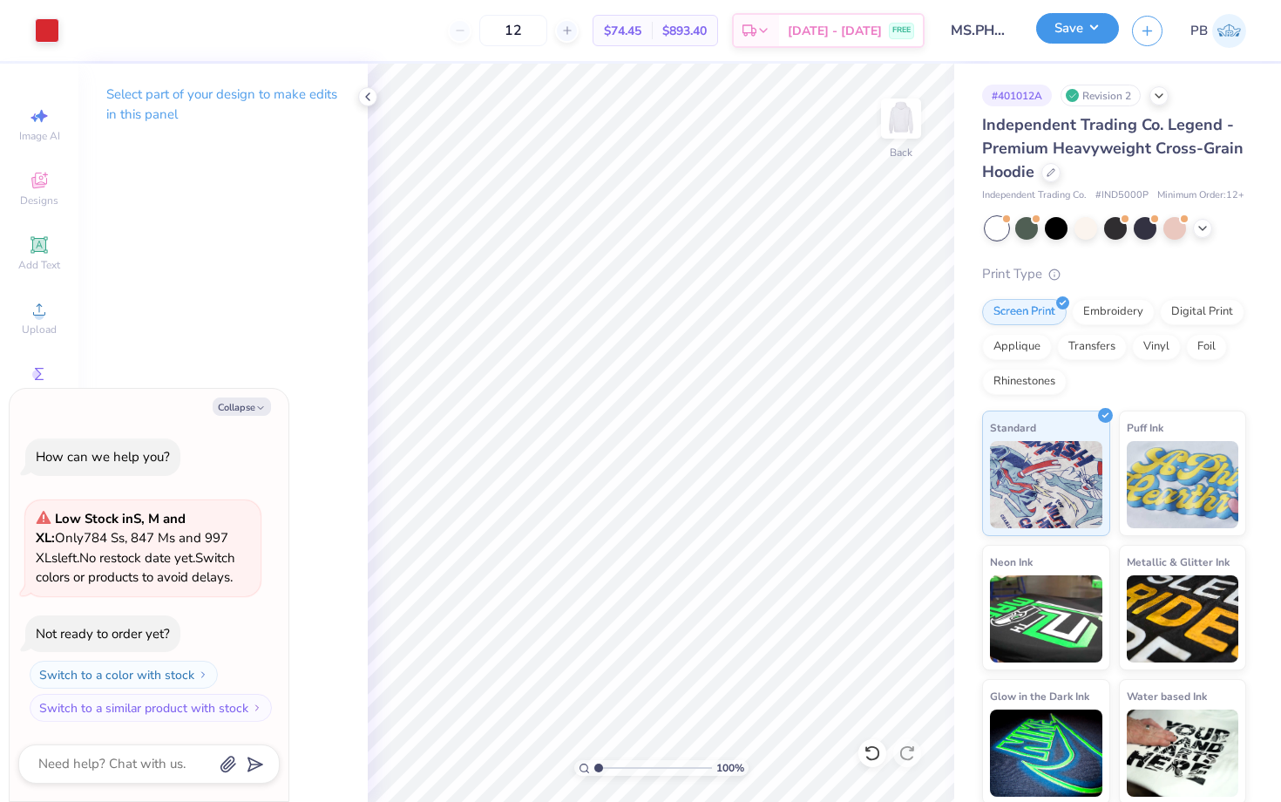
click at [1052, 36] on button "Save" at bounding box center [1077, 28] width 83 height 31
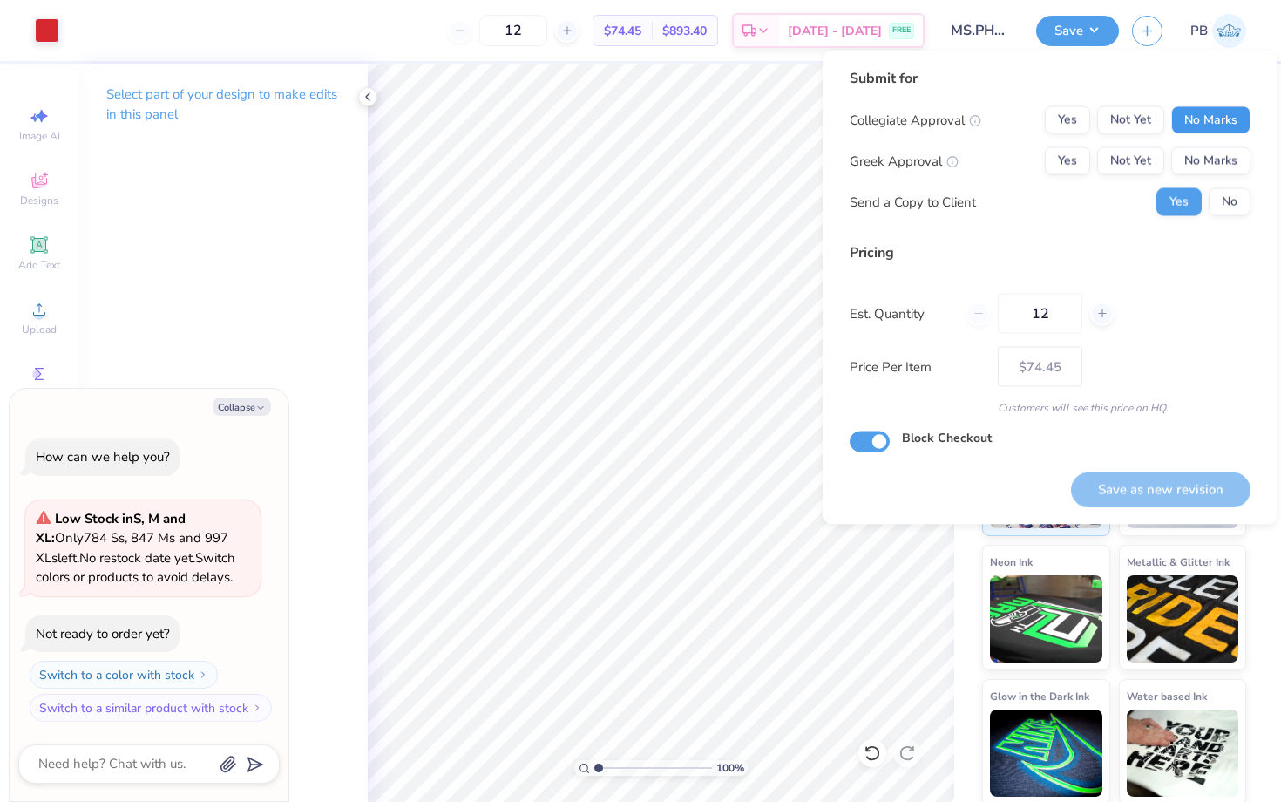
click at [1181, 114] on button "No Marks" at bounding box center [1211, 120] width 79 height 28
click at [1189, 146] on div "Collegiate Approval Yes Not Yet No Marks Greek Approval Yes Not Yet No Marks Se…" at bounding box center [1050, 161] width 401 height 110
click at [1195, 160] on button "No Marks" at bounding box center [1211, 161] width 79 height 28
click at [1219, 203] on button "No" at bounding box center [1230, 202] width 42 height 28
type textarea "x"
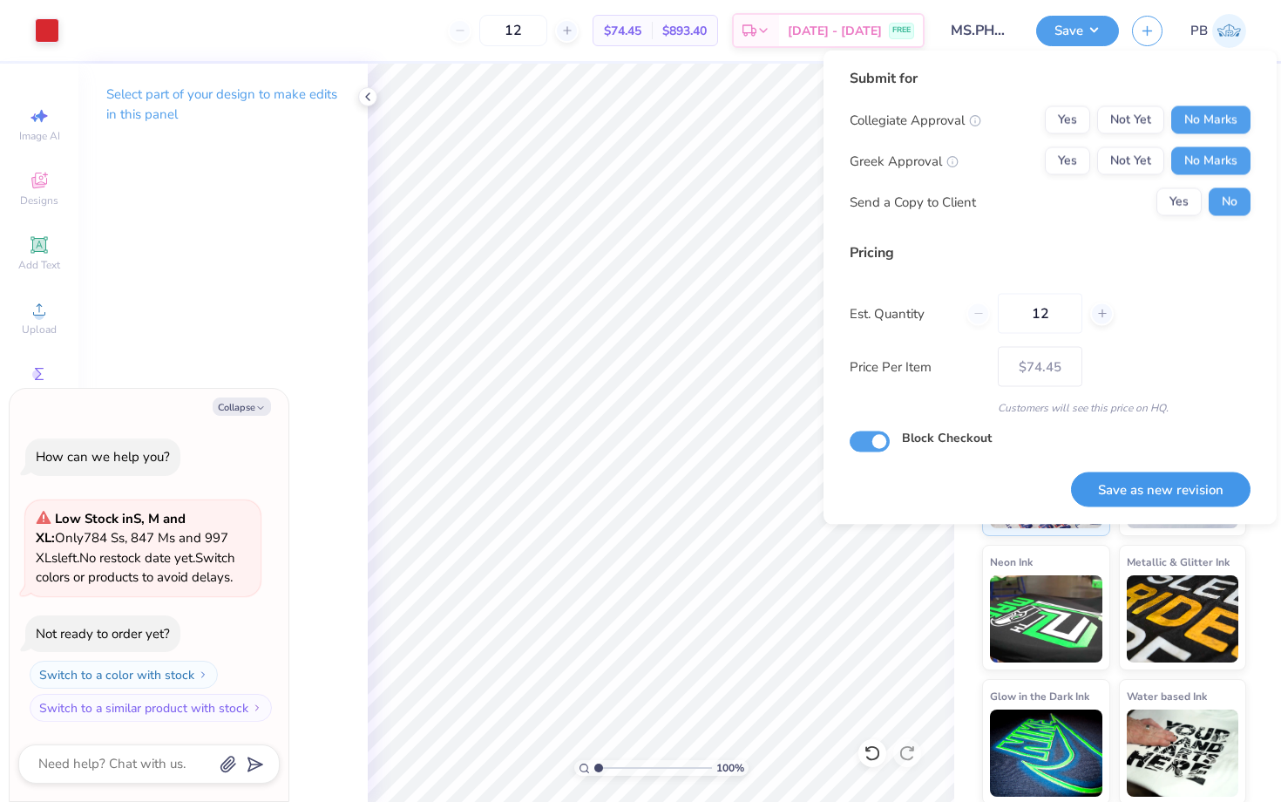
click at [1147, 501] on button "Save as new revision" at bounding box center [1161, 490] width 180 height 36
type input "$74.45"
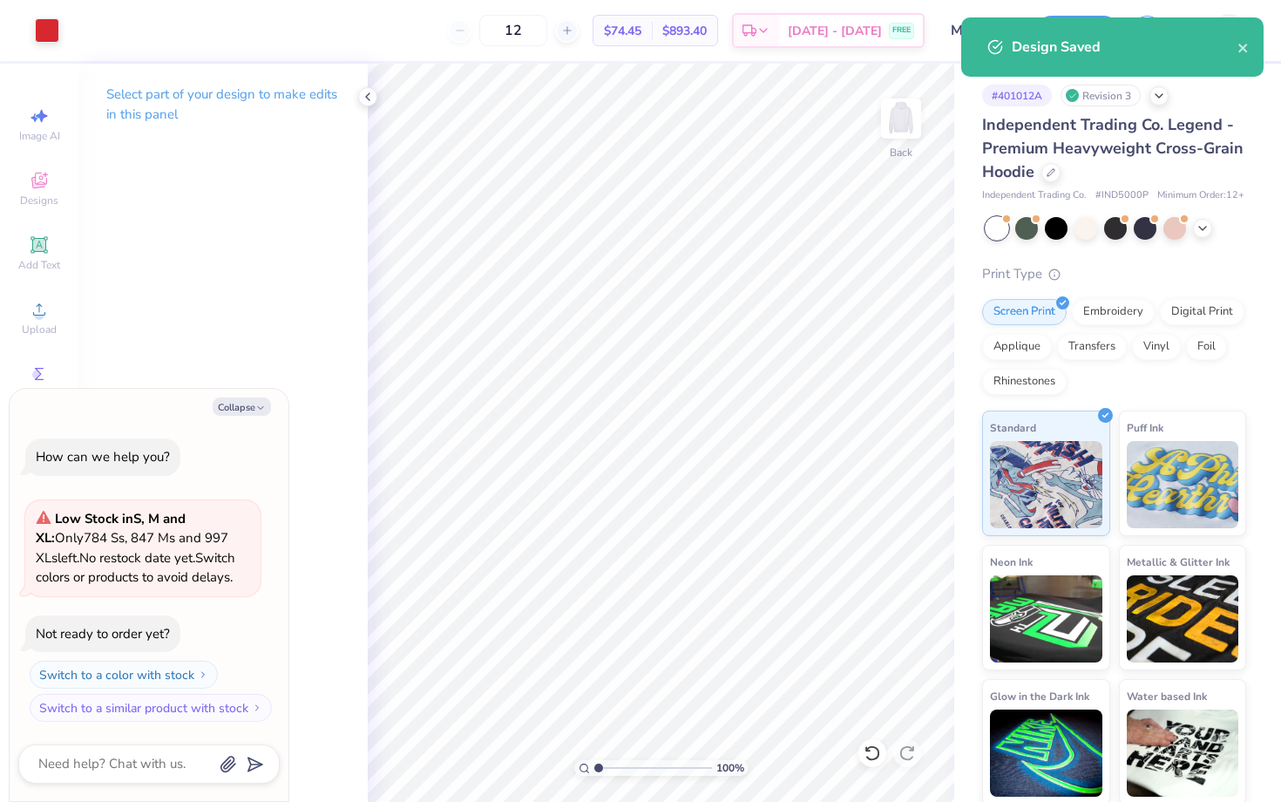
click at [1040, 182] on div "Independent Trading Co. Legend - Premium Heavyweight Cross-Grain Hoodie" at bounding box center [1114, 148] width 264 height 71
click at [1044, 180] on div "Independent Trading Co. Legend - Premium Heavyweight Cross-Grain Hoodie" at bounding box center [1114, 148] width 264 height 71
click at [1048, 175] on div at bounding box center [1051, 170] width 19 height 19
type textarea "x"
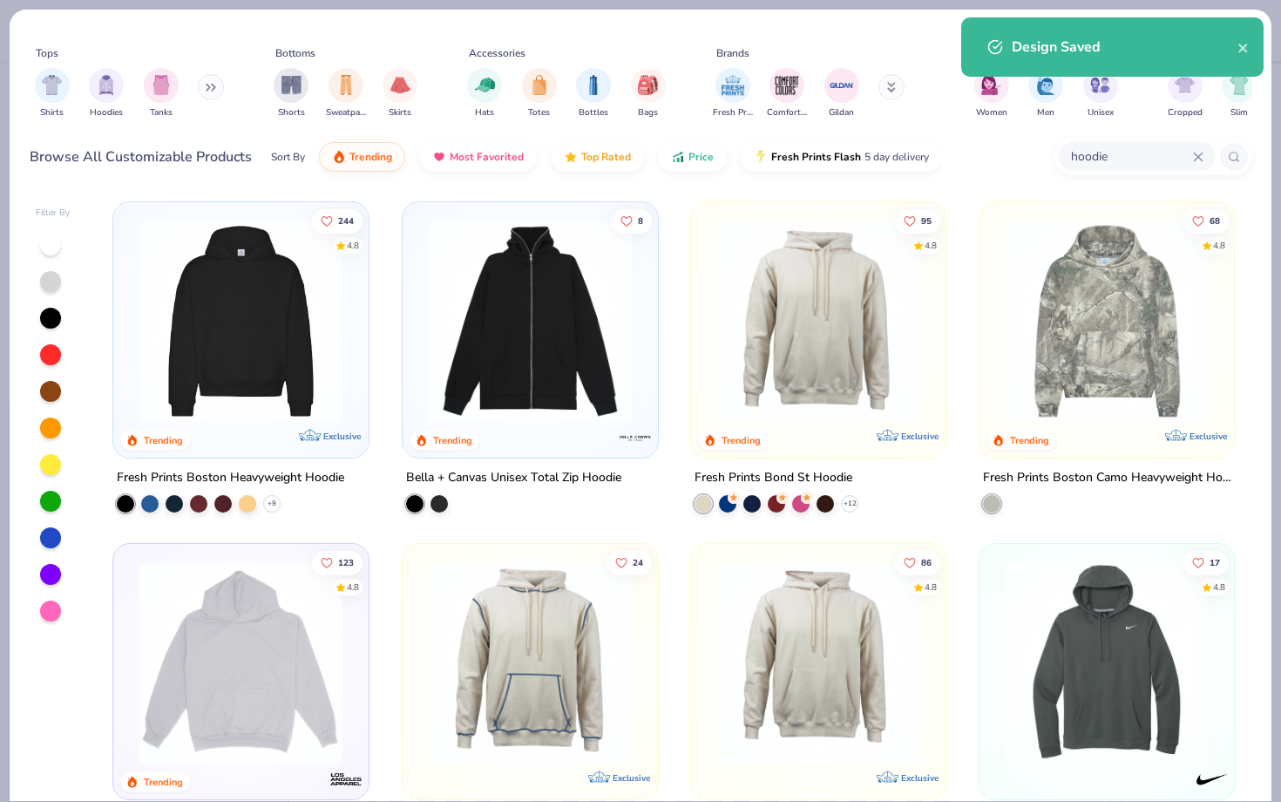
click at [1097, 151] on input "hoodie" at bounding box center [1132, 156] width 124 height 20
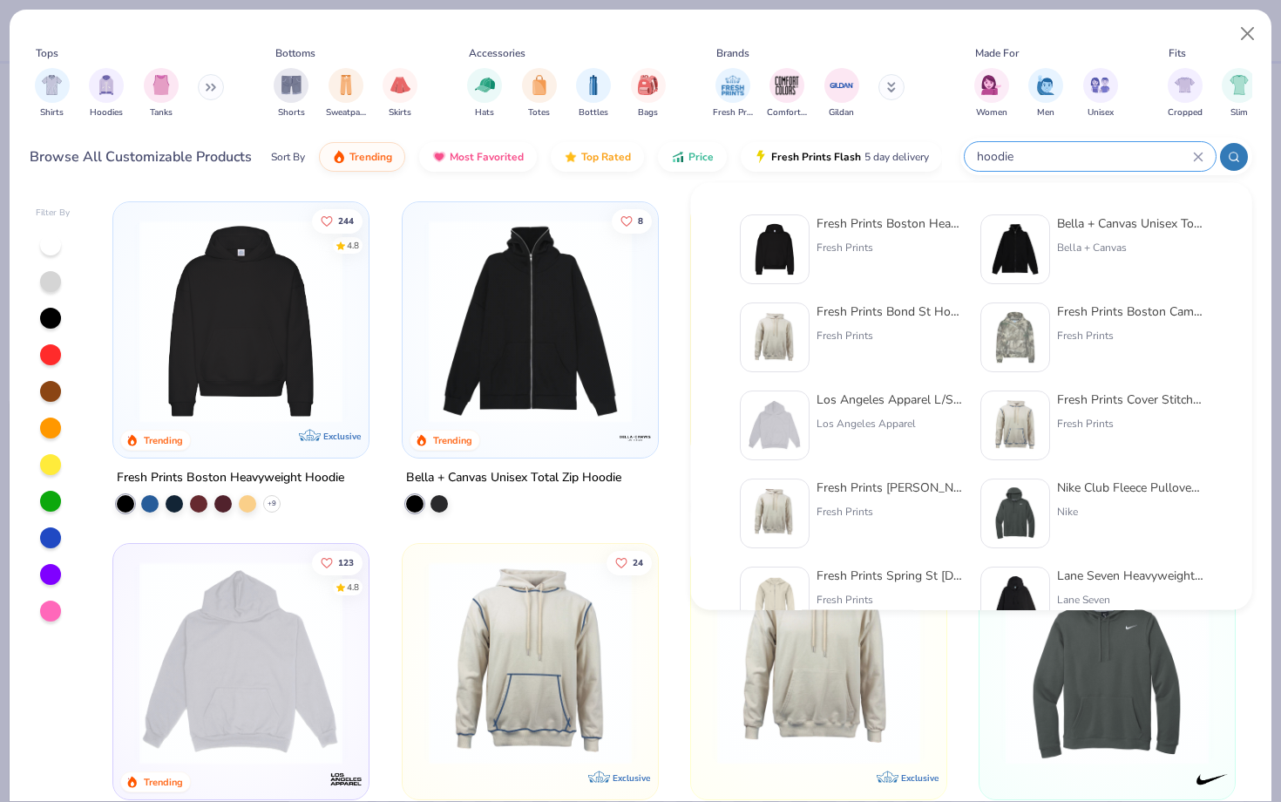
click at [1199, 161] on icon at bounding box center [1198, 157] width 10 height 10
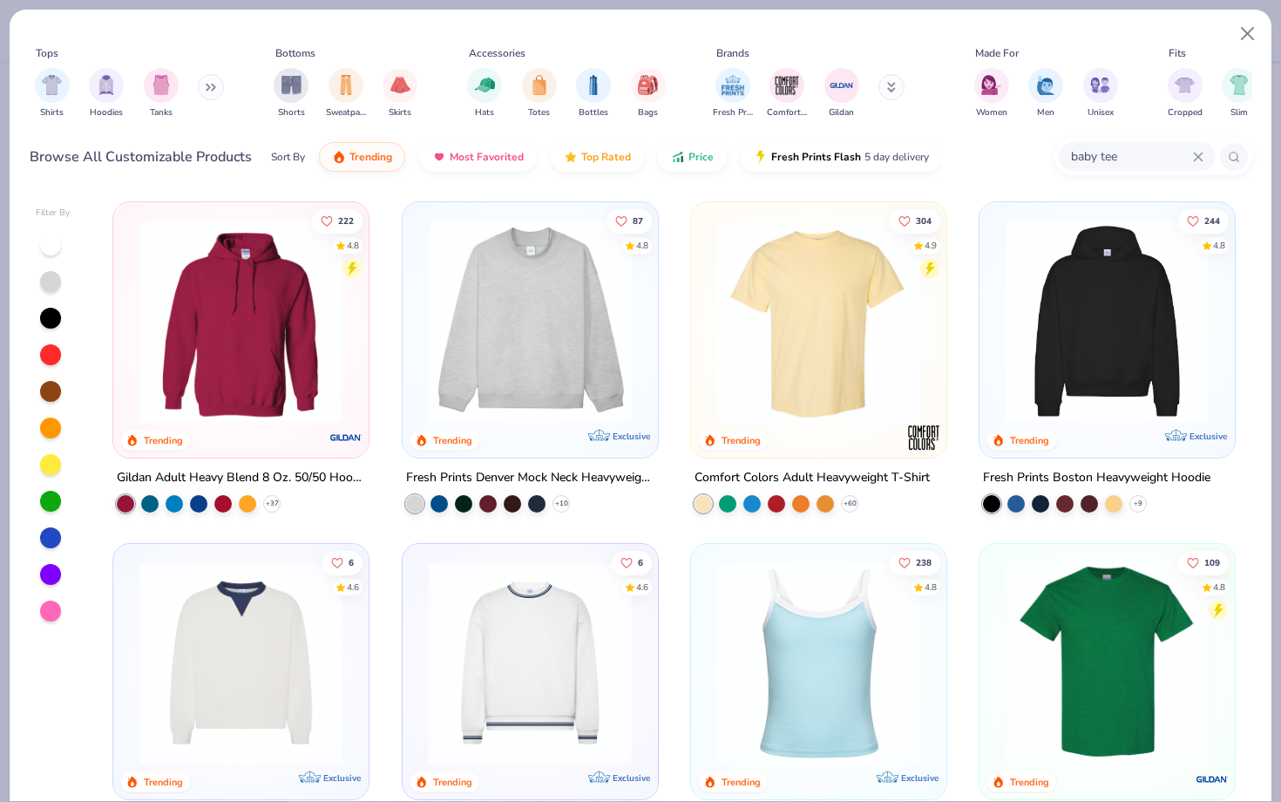
type input "baby tee"
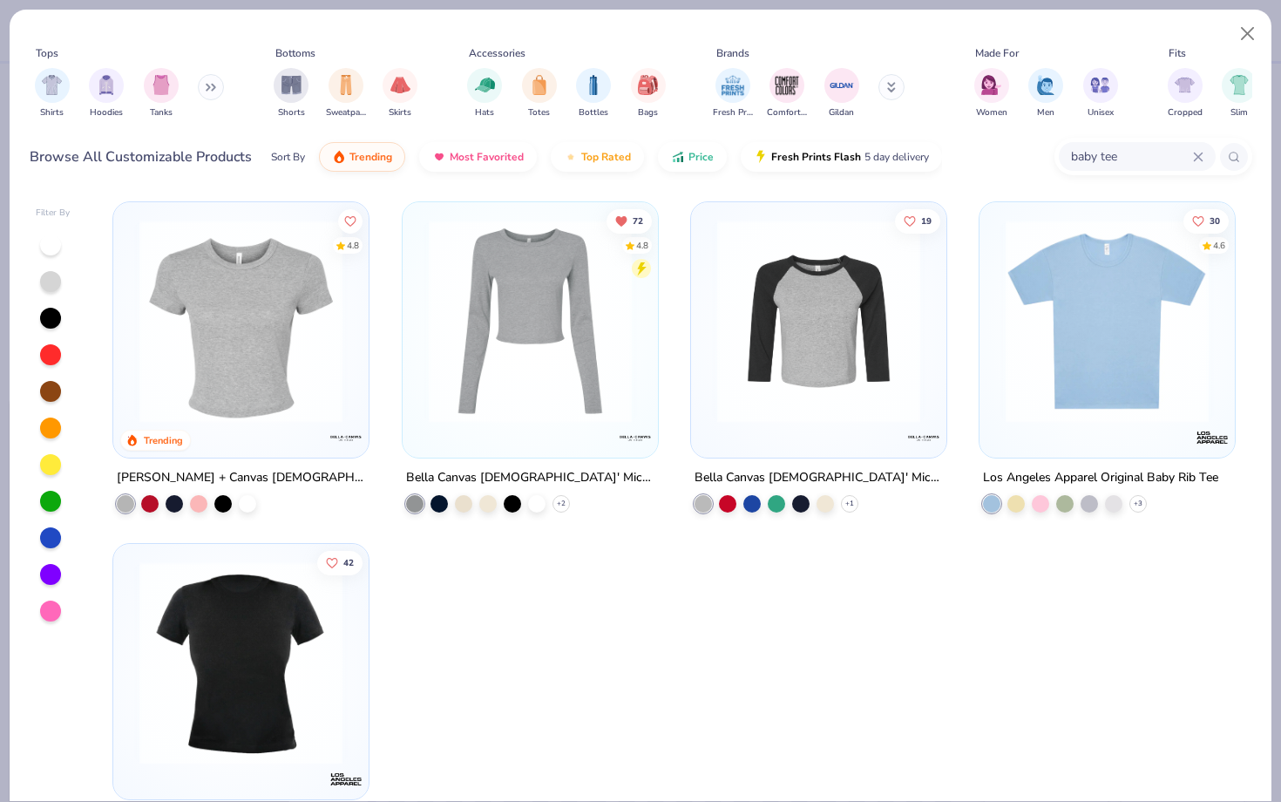
click at [221, 376] on img at bounding box center [241, 321] width 221 height 203
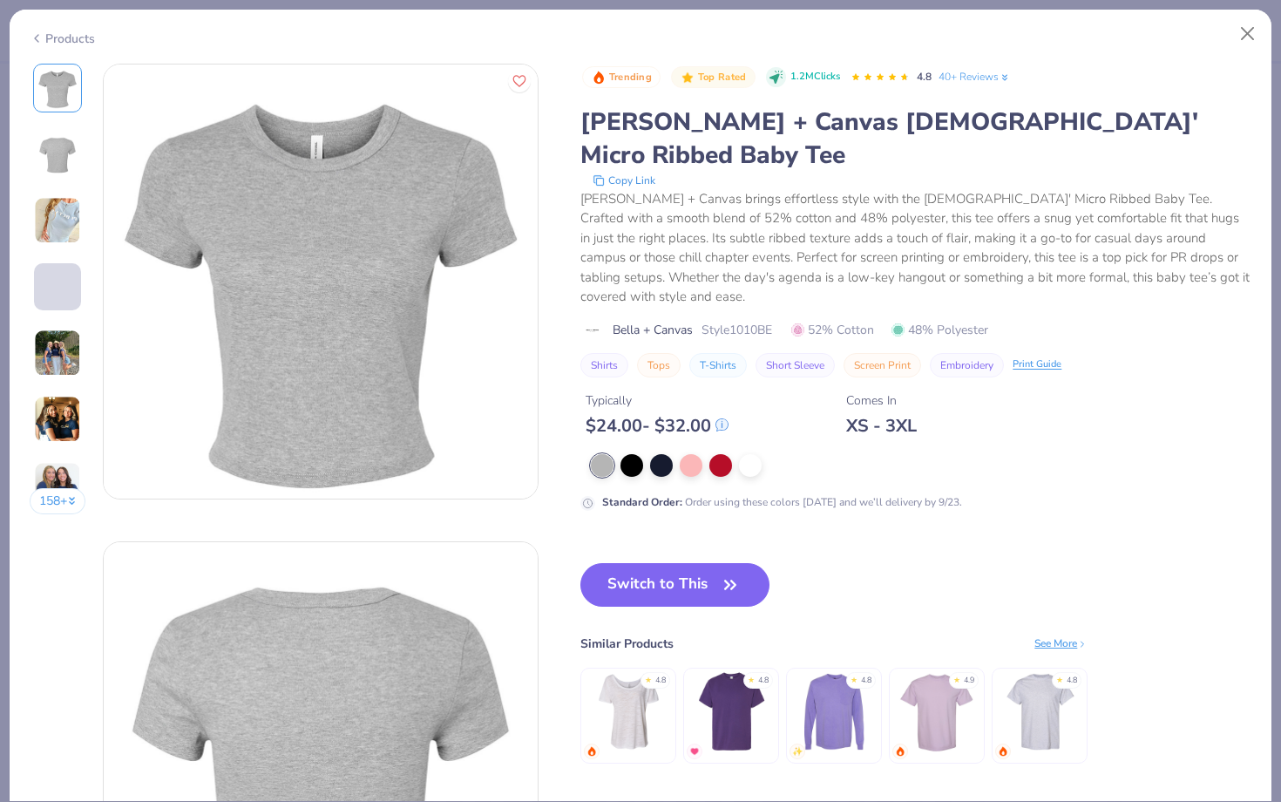
click at [669, 397] on div "Trending Top Rated 1.2M Clicks 4.8 40+ Reviews [PERSON_NAME] + Canvas [DEMOGRAP…" at bounding box center [916, 287] width 671 height 447
click at [662, 452] on div at bounding box center [661, 463] width 23 height 23
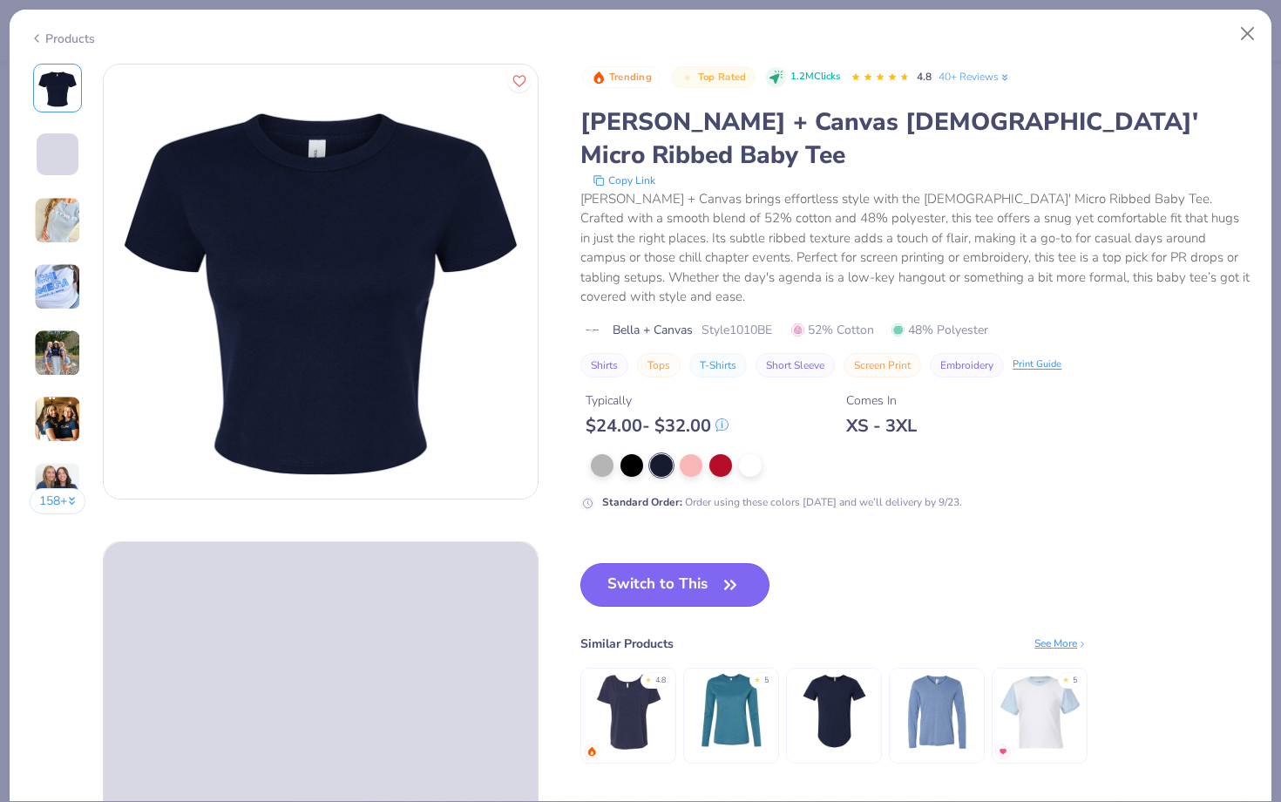
click at [642, 563] on button "Switch to This" at bounding box center [675, 585] width 189 height 44
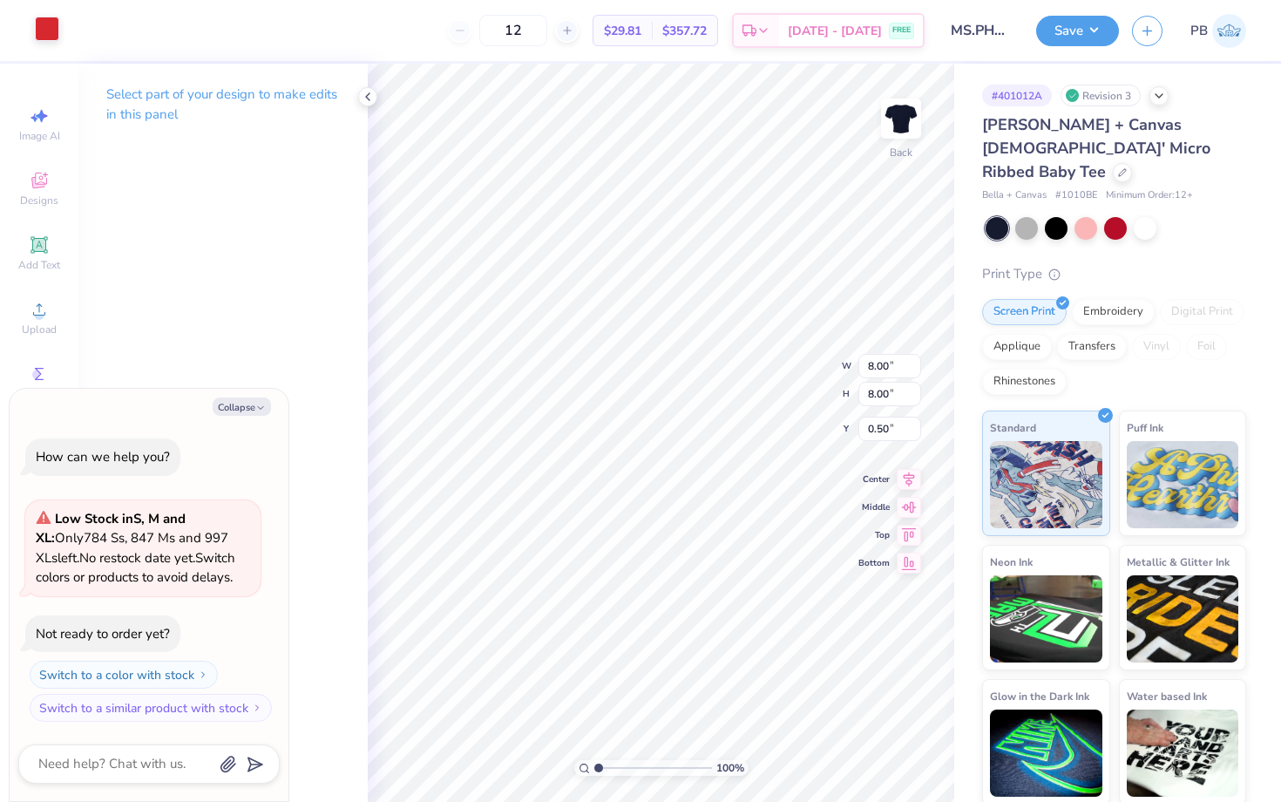
click at [43, 33] on div at bounding box center [47, 29] width 24 height 24
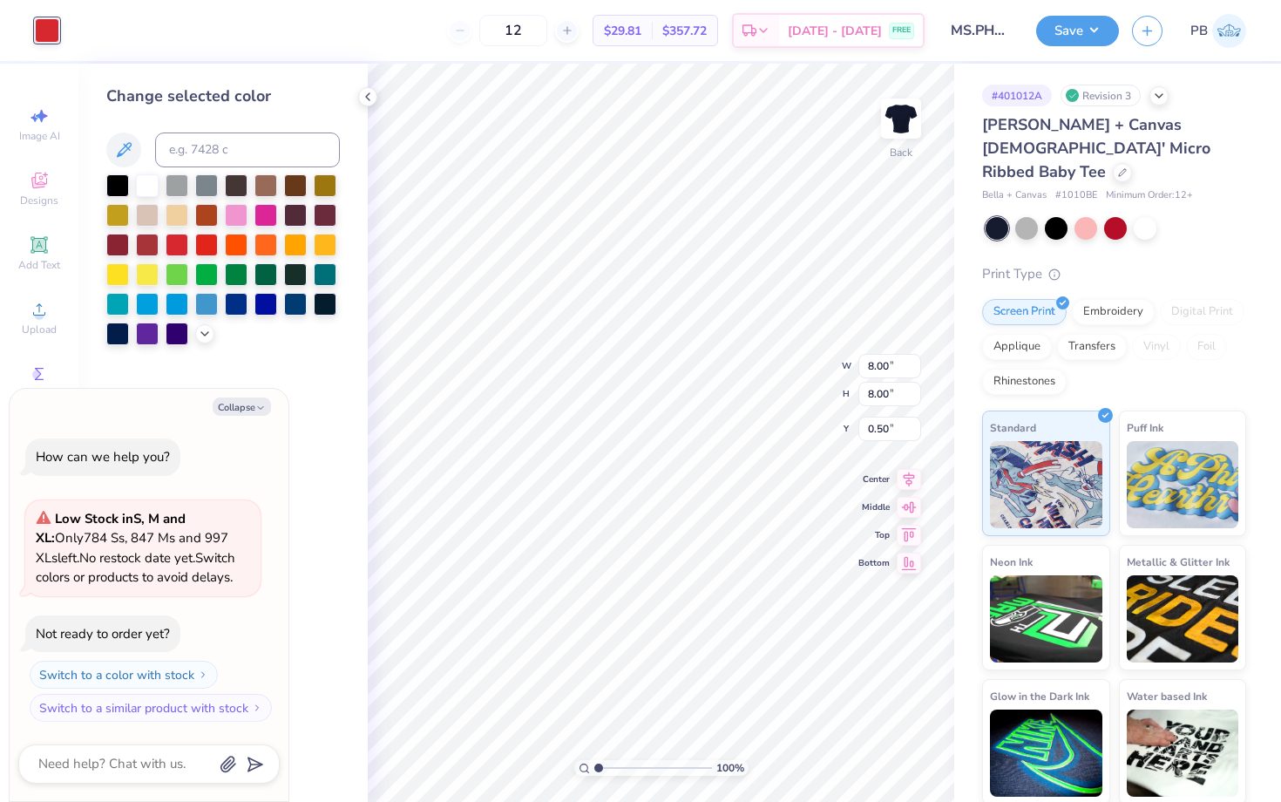
drag, startPoint x: 141, startPoint y: 183, endPoint x: 163, endPoint y: 196, distance: 25.4
click at [142, 183] on div at bounding box center [147, 185] width 23 height 23
type textarea "x"
type input "6.89"
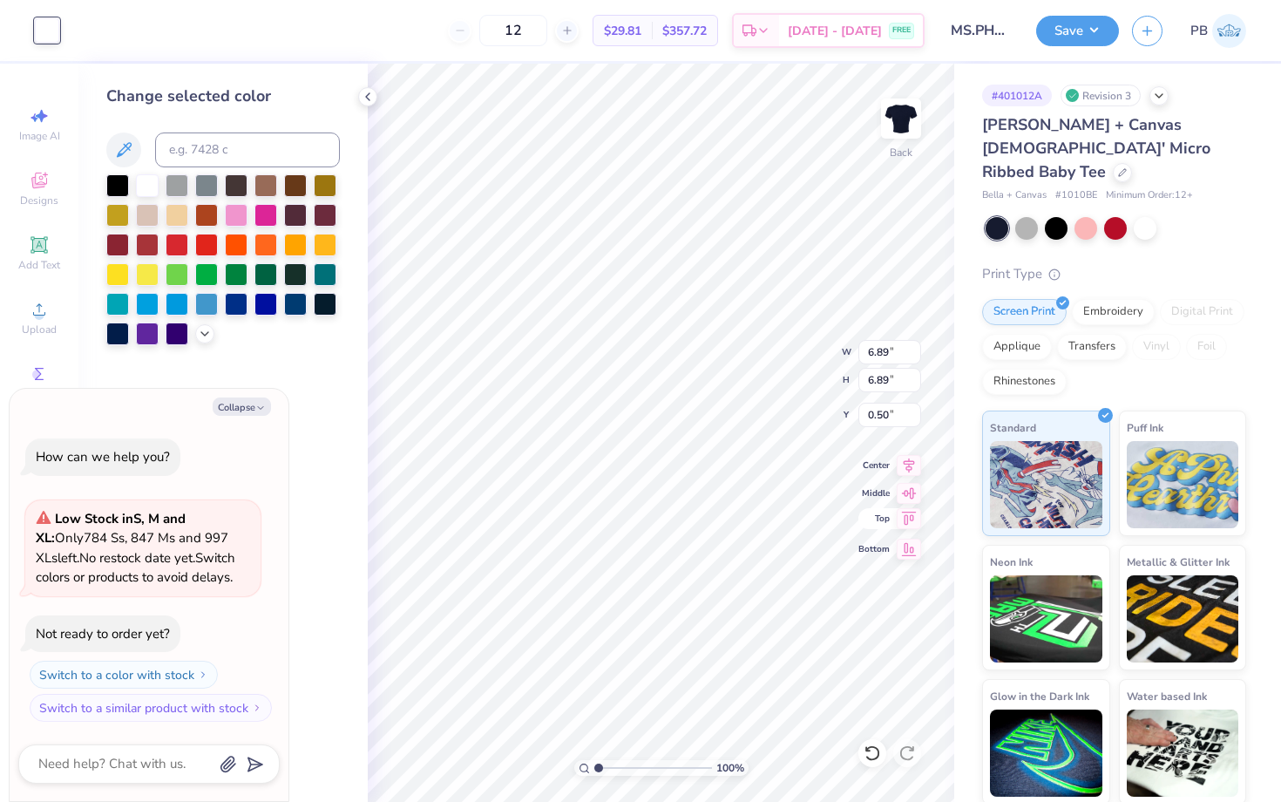
type textarea "x"
type input "3.00"
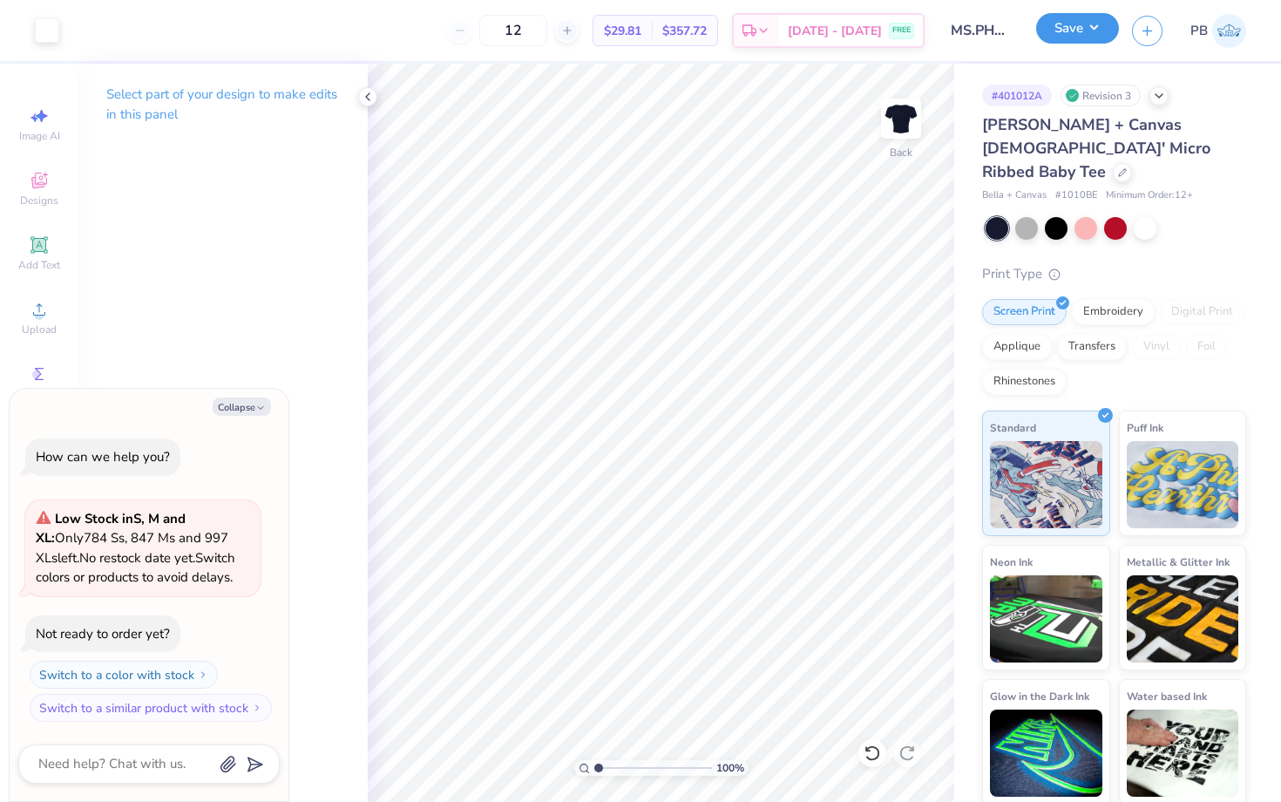
click at [1063, 37] on button "Save" at bounding box center [1077, 28] width 83 height 31
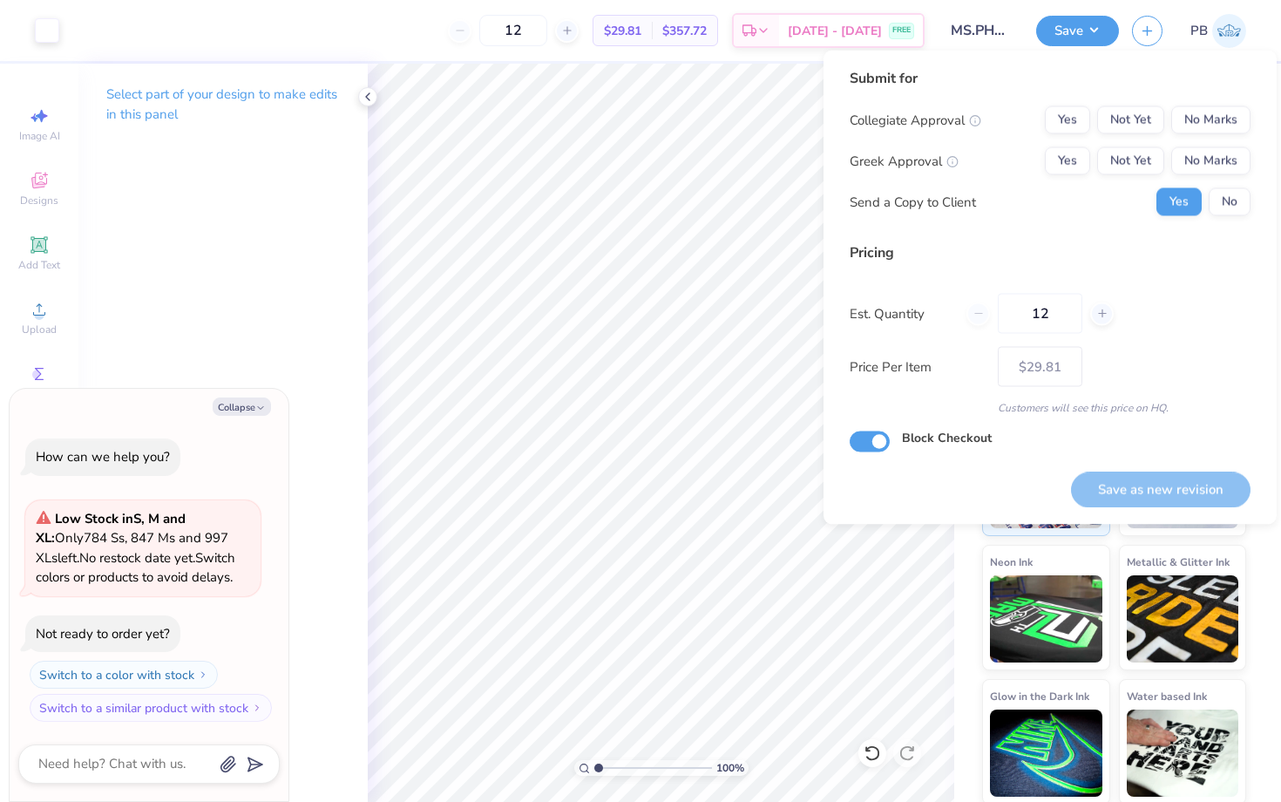
click at [1210, 98] on div "Submit for Collegiate Approval Yes Not Yet No Marks Greek Approval Yes Not Yet …" at bounding box center [1050, 148] width 401 height 161
click at [1210, 117] on button "No Marks" at bounding box center [1211, 120] width 79 height 28
click at [1209, 145] on div "Collegiate Approval Yes Not Yet No Marks Greek Approval Yes Not Yet No Marks Se…" at bounding box center [1050, 161] width 401 height 110
click at [1209, 167] on button "No Marks" at bounding box center [1211, 161] width 79 height 28
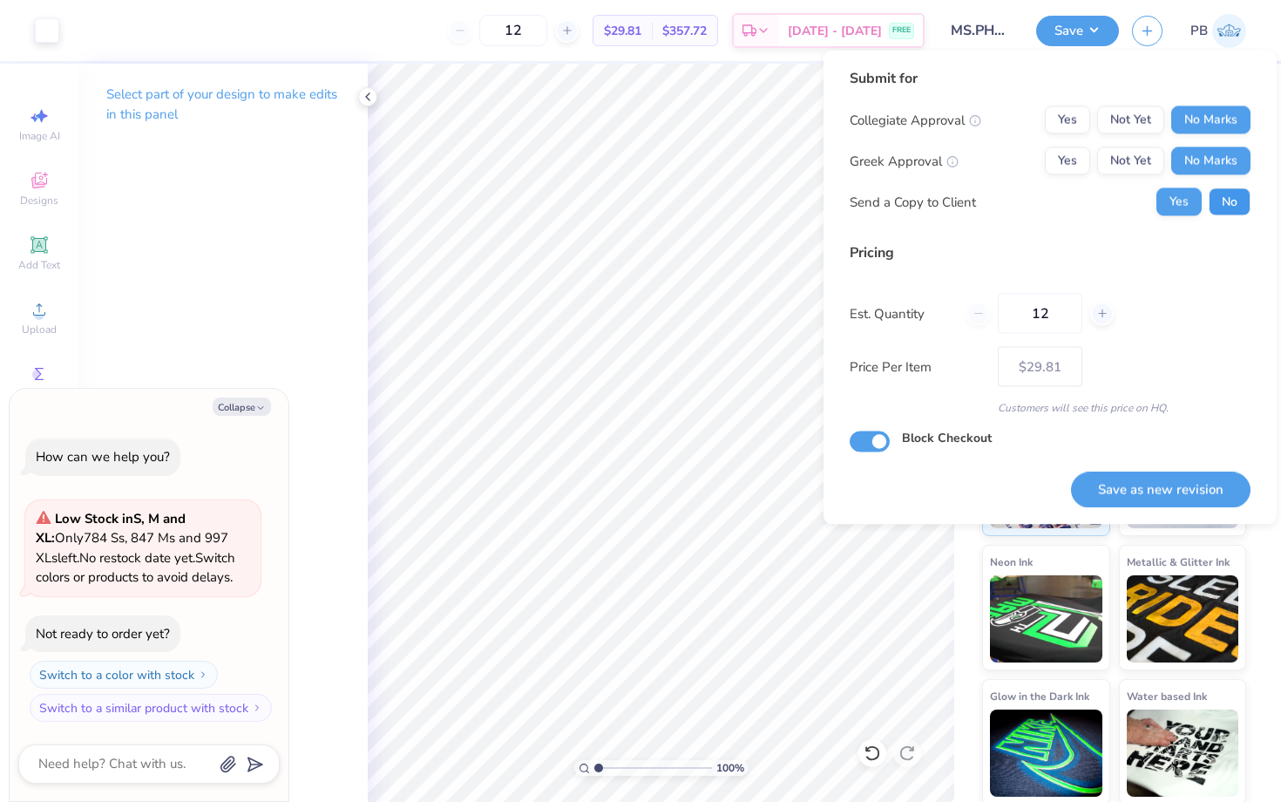
click at [1226, 214] on button "No" at bounding box center [1230, 202] width 42 height 28
type textarea "x"
click at [1189, 479] on button "Save as new revision" at bounding box center [1161, 490] width 180 height 36
type input "$29.81"
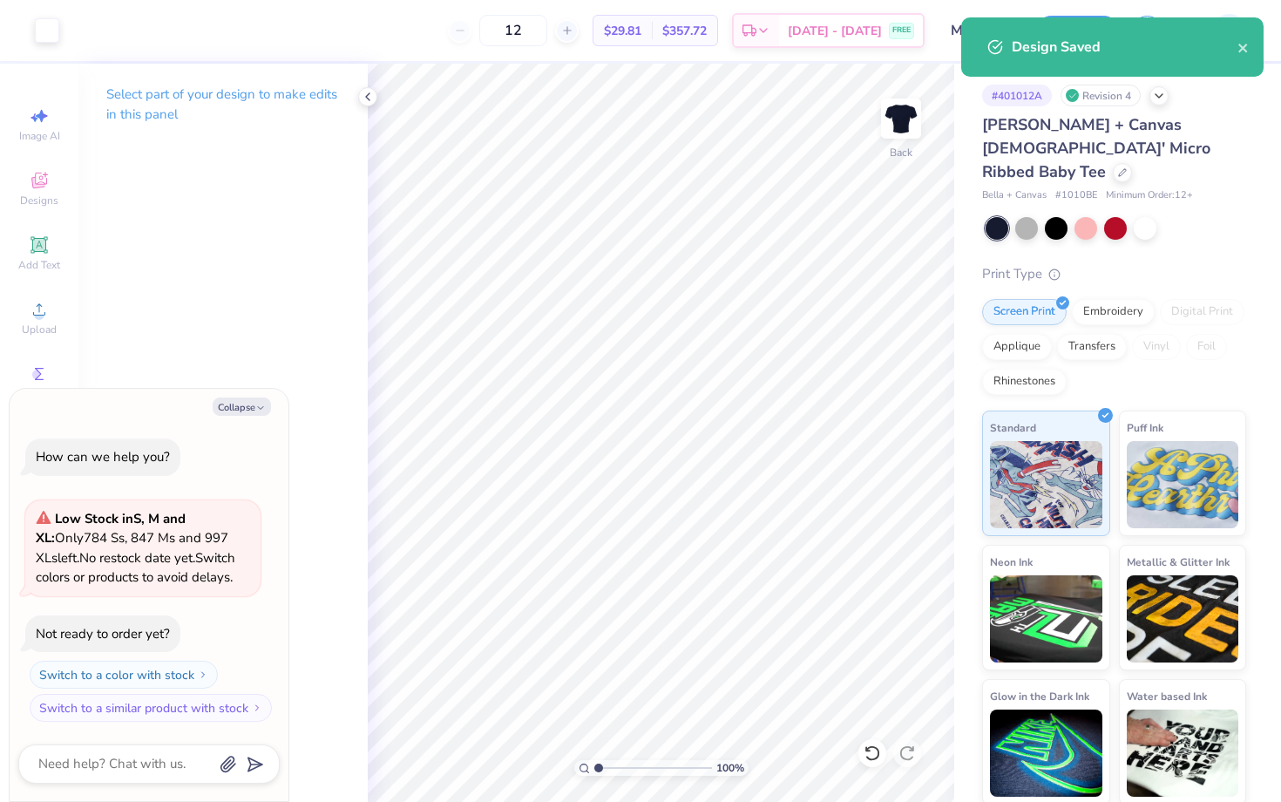
type textarea "x"
